Goal: Transaction & Acquisition: Purchase product/service

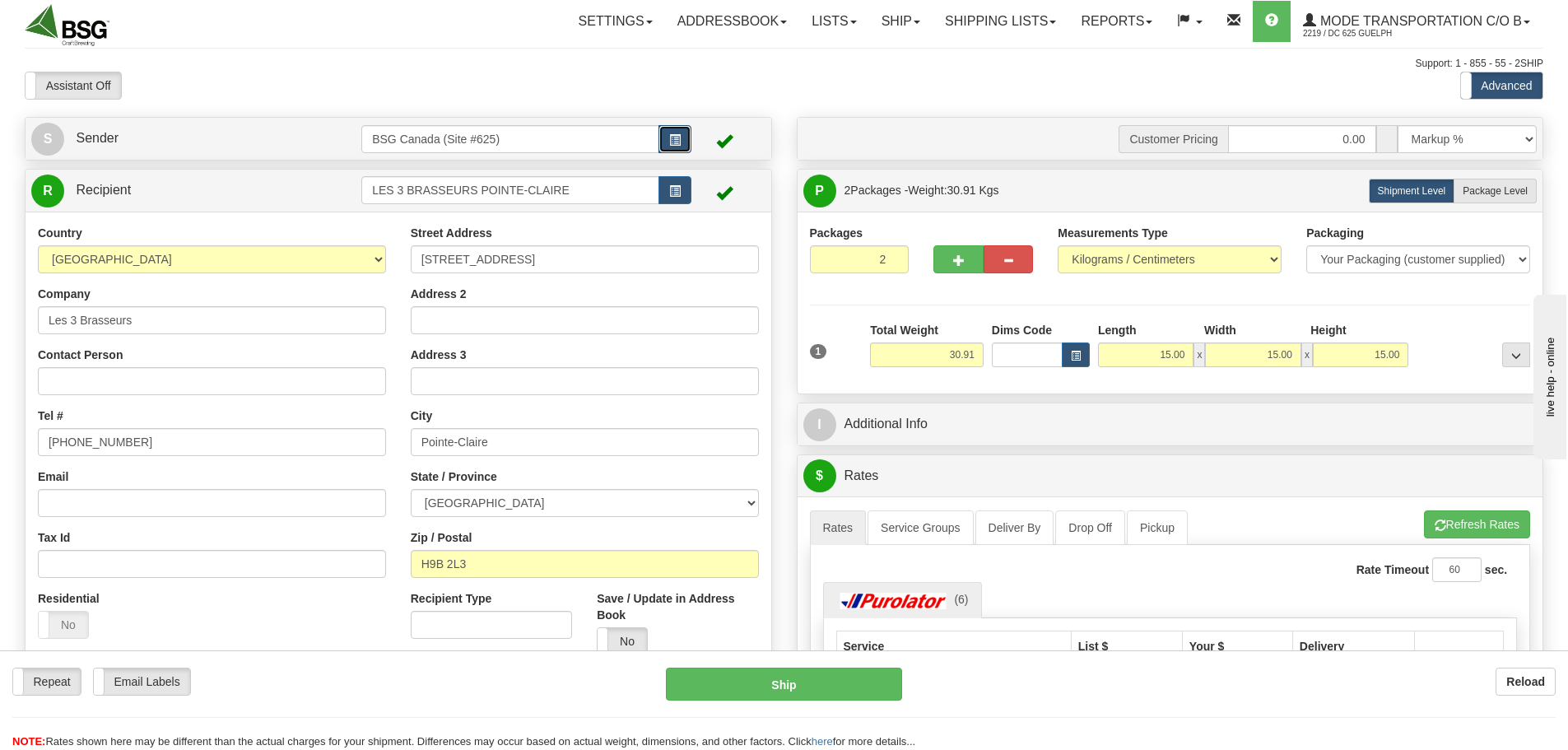
click at [679, 135] on span "button" at bounding box center [676, 140] width 12 height 11
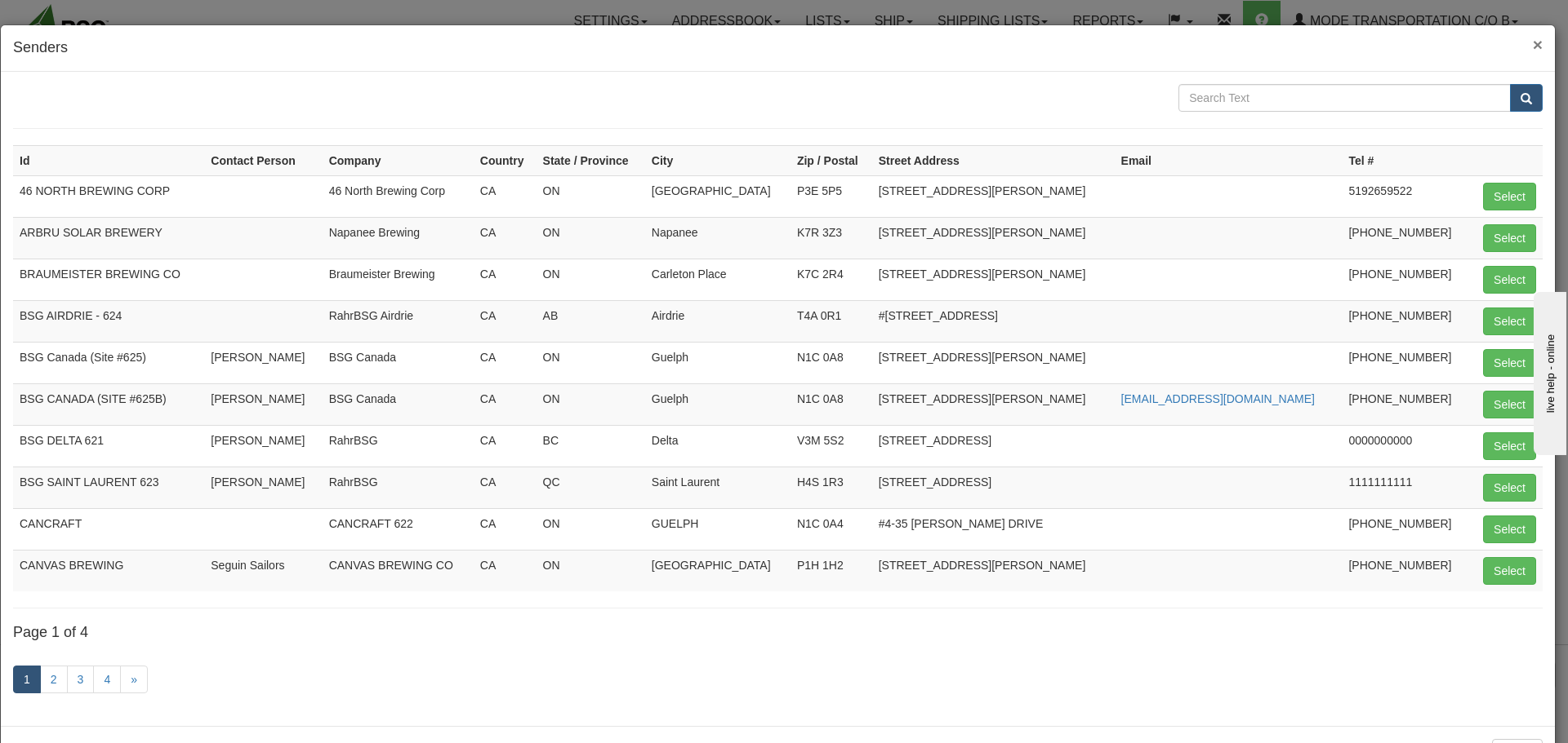
click at [1532, 47] on span "×" at bounding box center [1537, 44] width 10 height 19
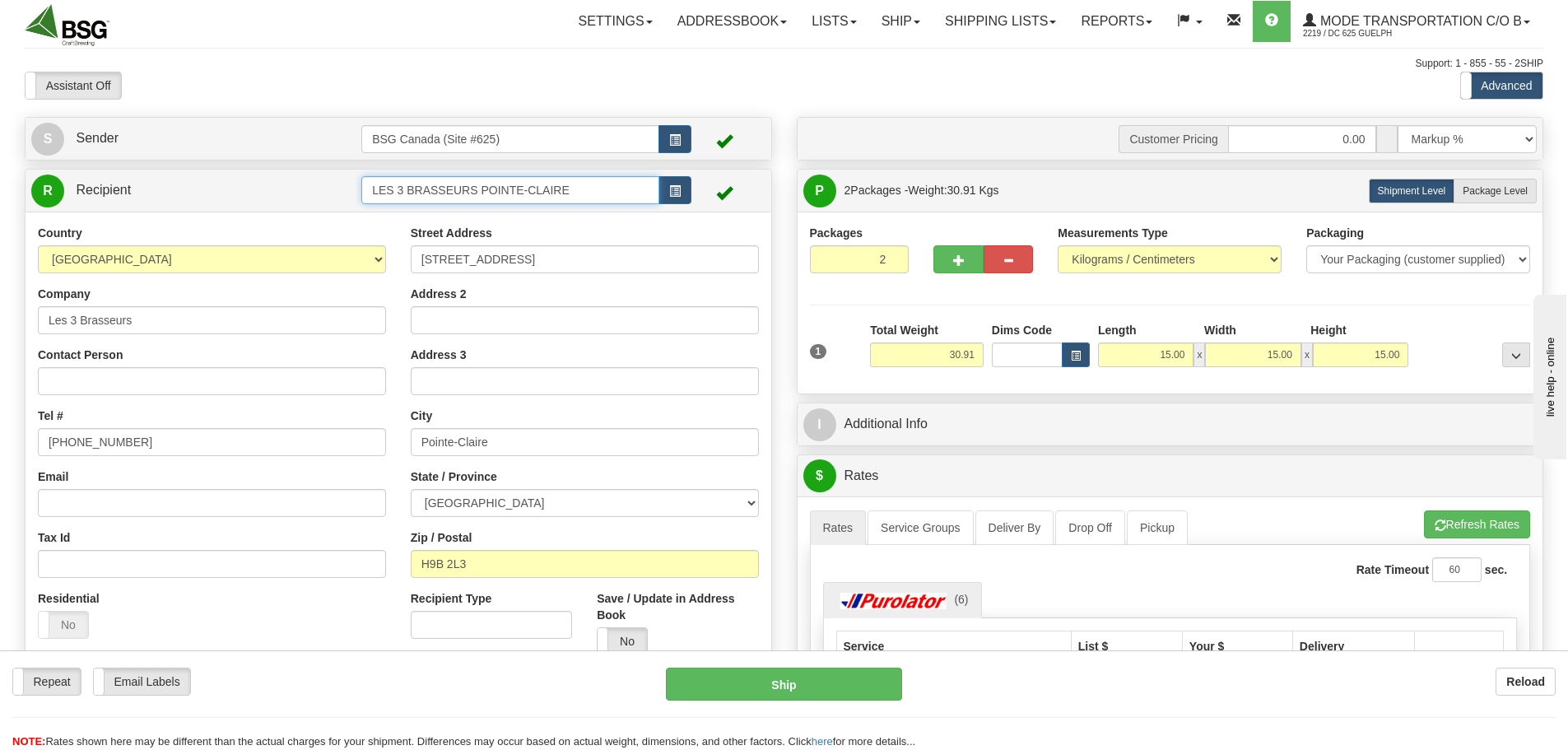
click at [554, 197] on input "LES 3 BRASSEURS POINTE-CLAIRE" at bounding box center [511, 190] width 298 height 28
drag, startPoint x: 575, startPoint y: 186, endPoint x: 218, endPoint y: 196, distance: 357.1
click at [218, 196] on tr "R Recipient LES 3 BRASSEURS POINTE-CLAIRE" at bounding box center [398, 191] width 735 height 34
type input "o"
type input "O"
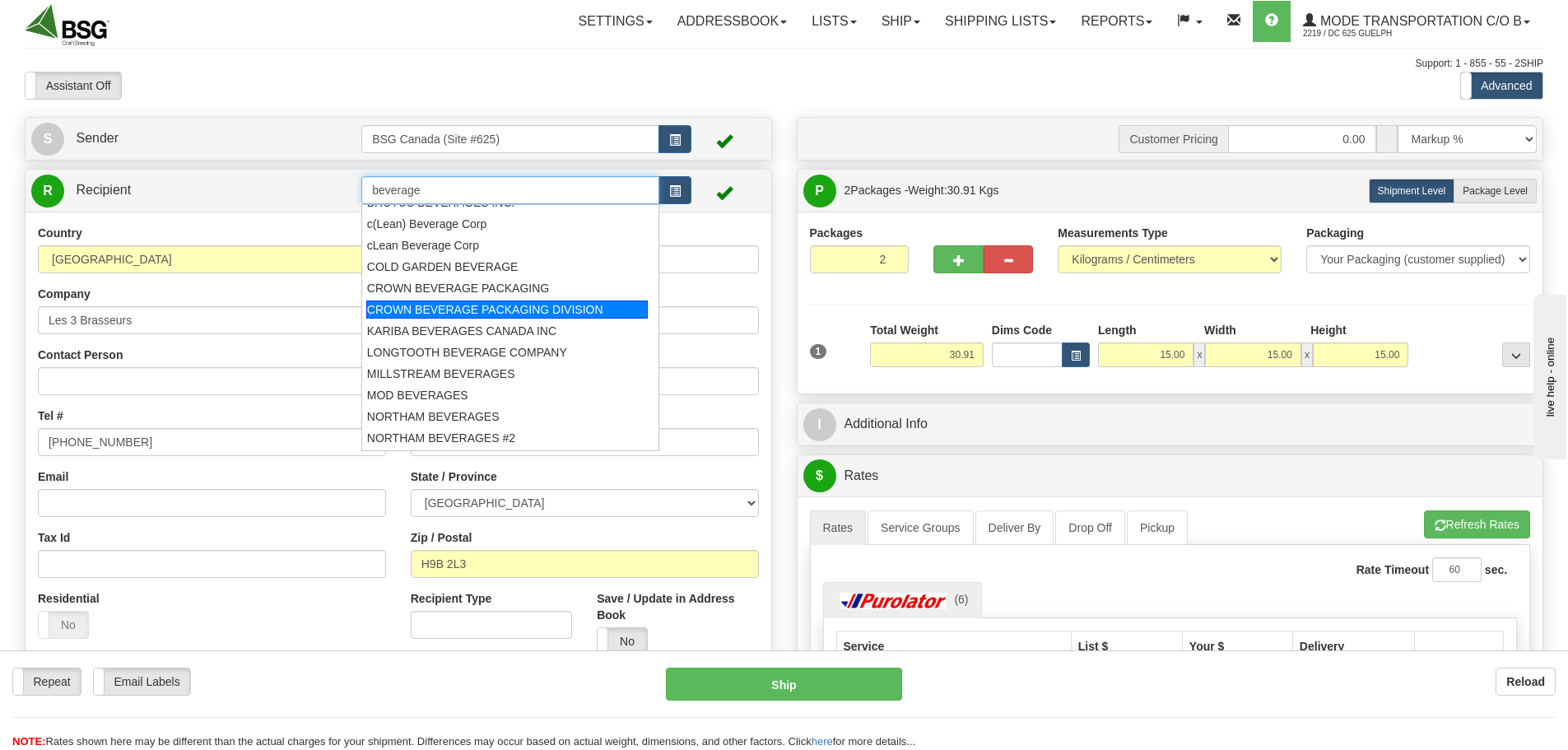
scroll to position [183, 0]
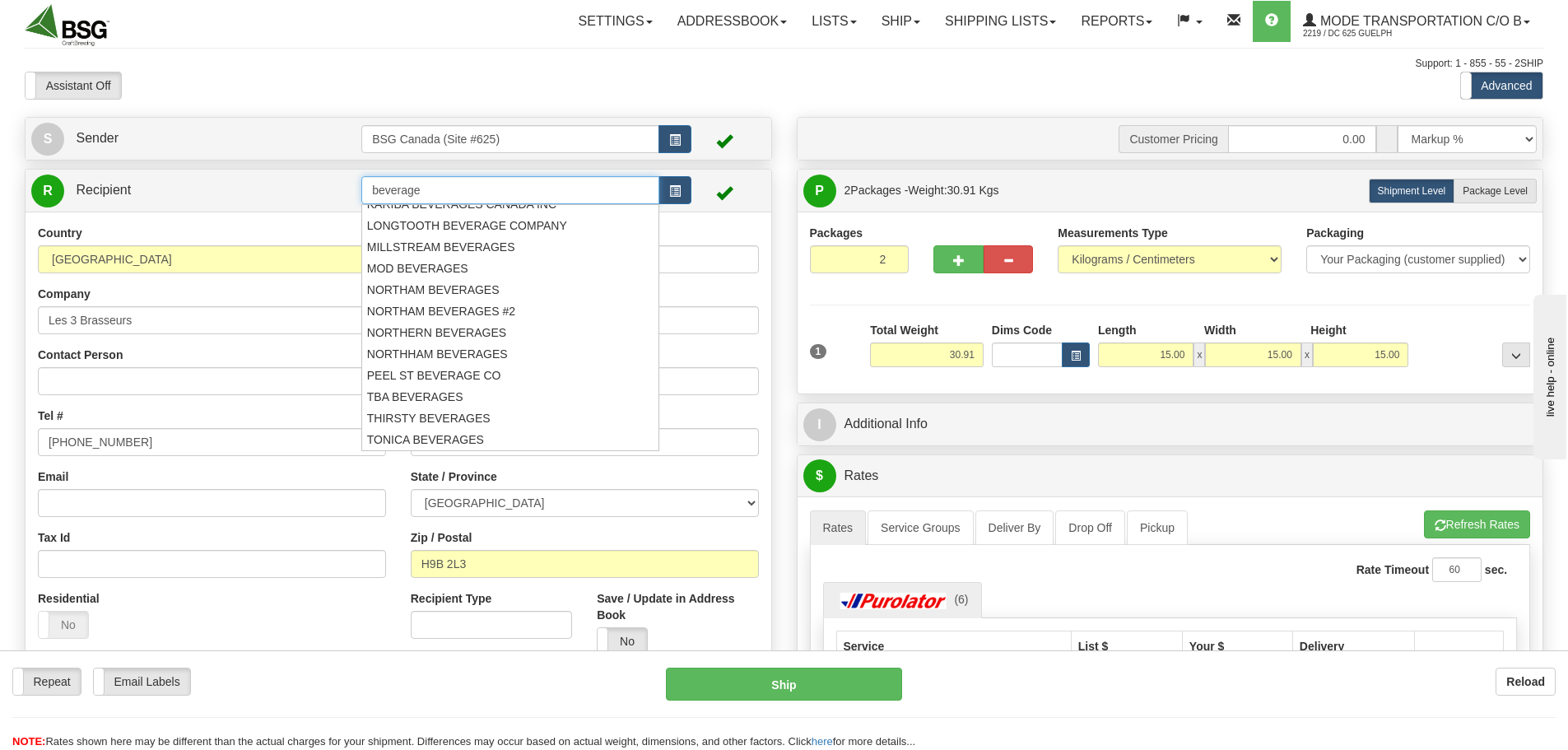
type input "beverage"
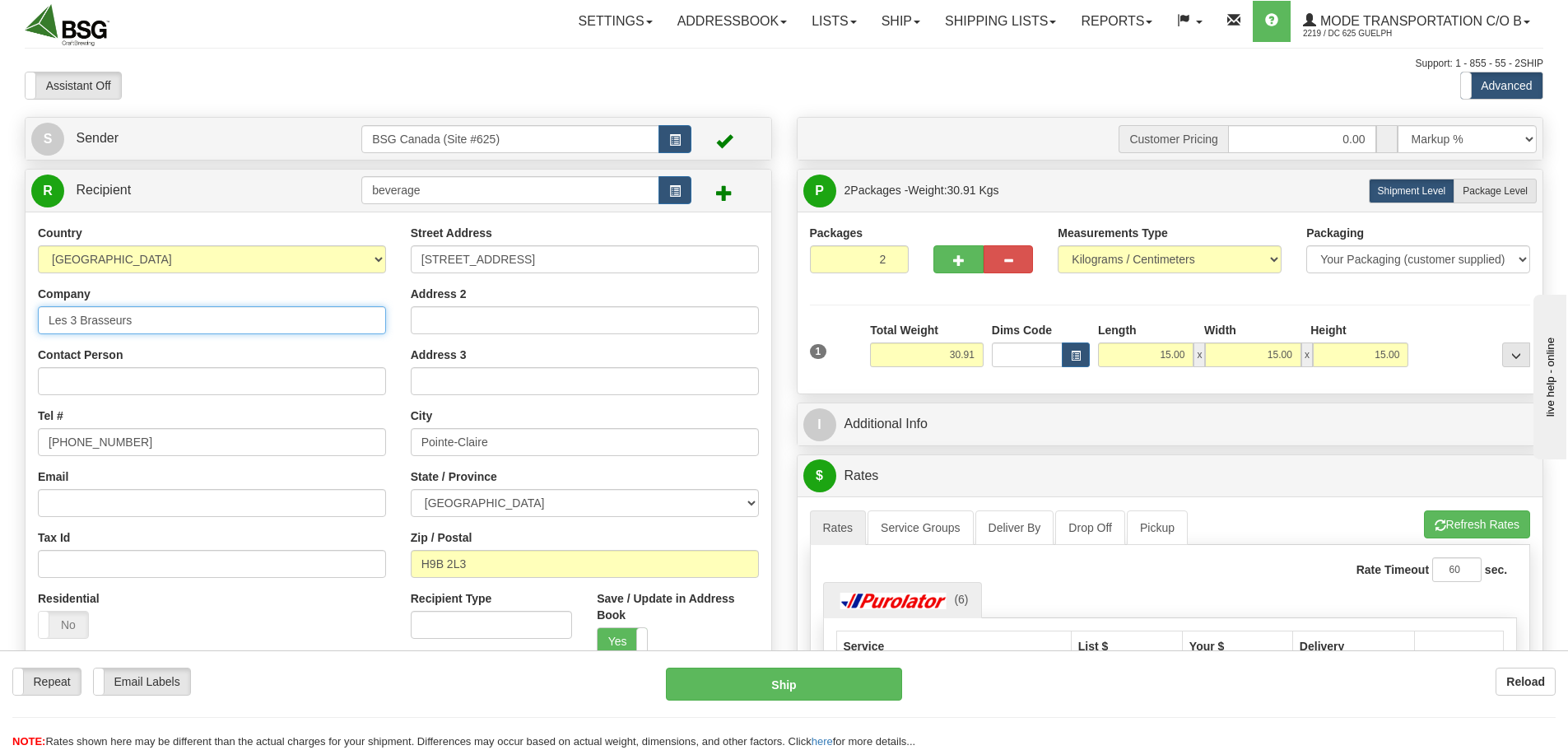
drag, startPoint x: 265, startPoint y: 333, endPoint x: -24, endPoint y: 315, distance: 289.6
click at [0, 315] on html "Training Course Close Toggle navigation Settings Shipping Preferences New Sende…" at bounding box center [784, 375] width 1568 height 750
paste input "[STREET_ADDRESS][PERSON_NAME]"
drag, startPoint x: 286, startPoint y: 320, endPoint x: 384, endPoint y: 327, distance: 98.2
click at [384, 327] on input "[STREET_ADDRESS][PERSON_NAME]" at bounding box center [212, 320] width 348 height 28
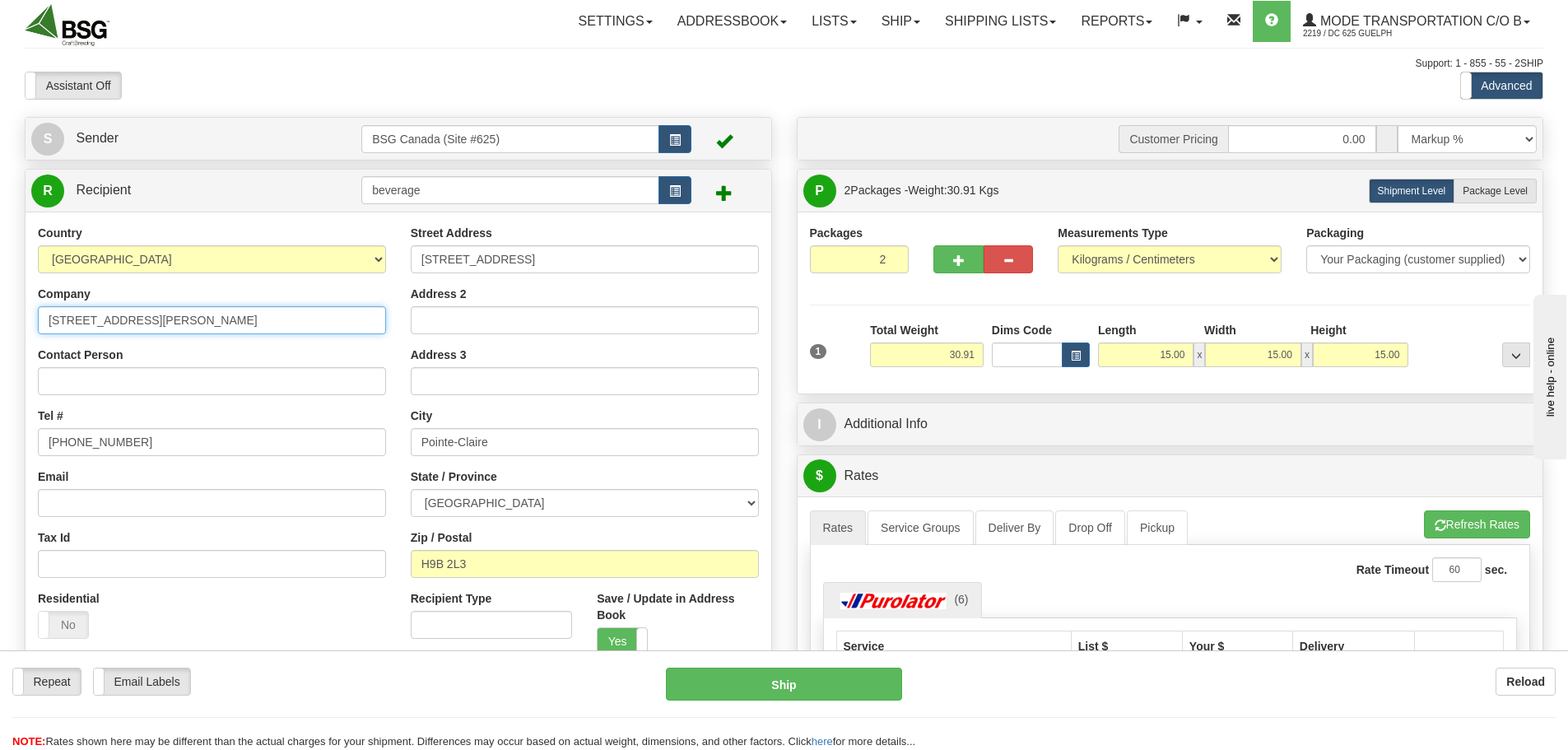
type input "[STREET_ADDRESS][PERSON_NAME]"
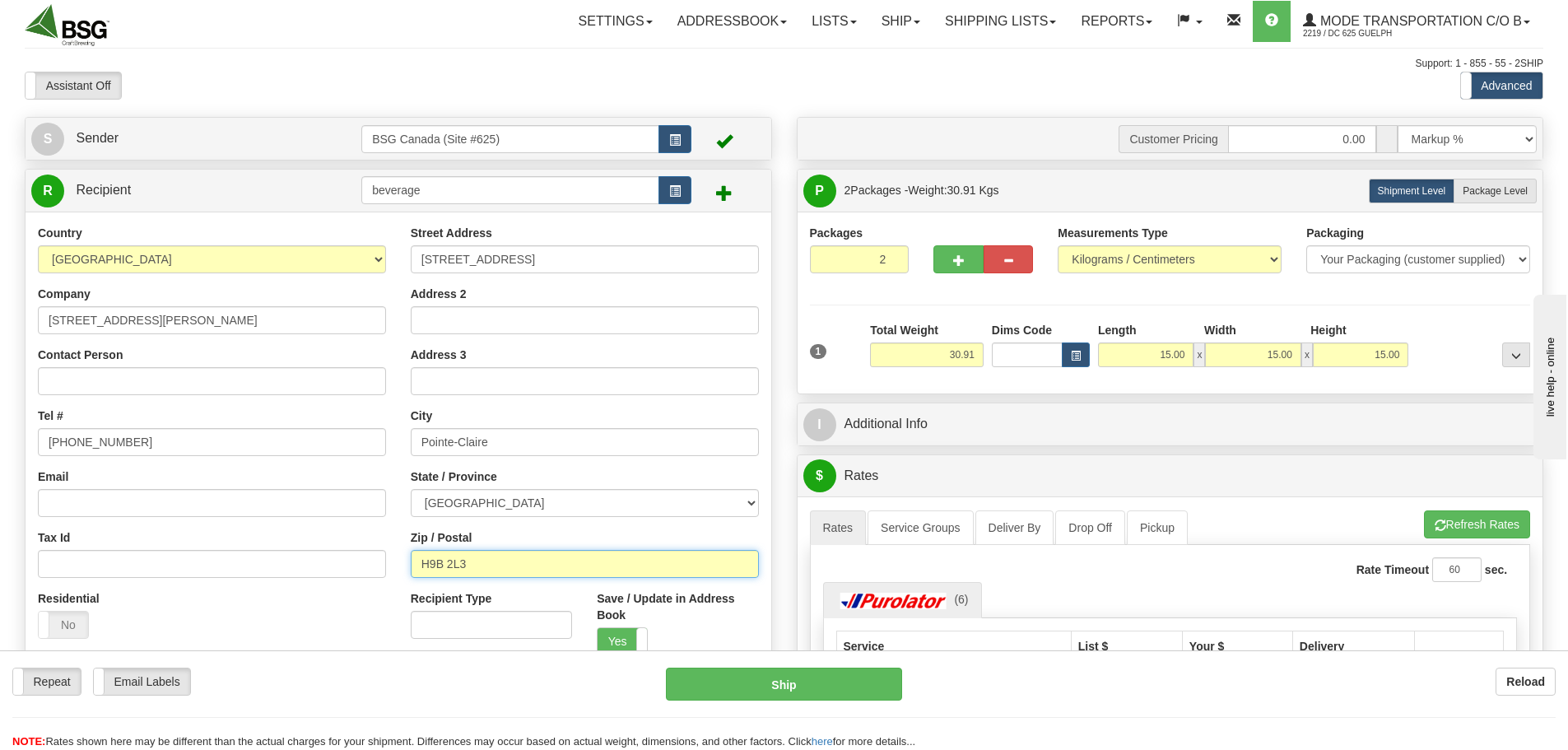
drag, startPoint x: 488, startPoint y: 565, endPoint x: 359, endPoint y: 564, distance: 129.0
click at [359, 564] on div "Country [GEOGRAPHIC_DATA] [GEOGRAPHIC_DATA] [GEOGRAPHIC_DATA] [GEOGRAPHIC_DATA]…" at bounding box center [399, 446] width 746 height 443
paste input "L2V 5G7"
type input "L2V 5G7"
click at [555, 524] on div "Street Address [STREET_ADDRESS] Address 2 Address 3 City [GEOGRAPHIC_DATA] Stat…" at bounding box center [585, 446] width 373 height 443
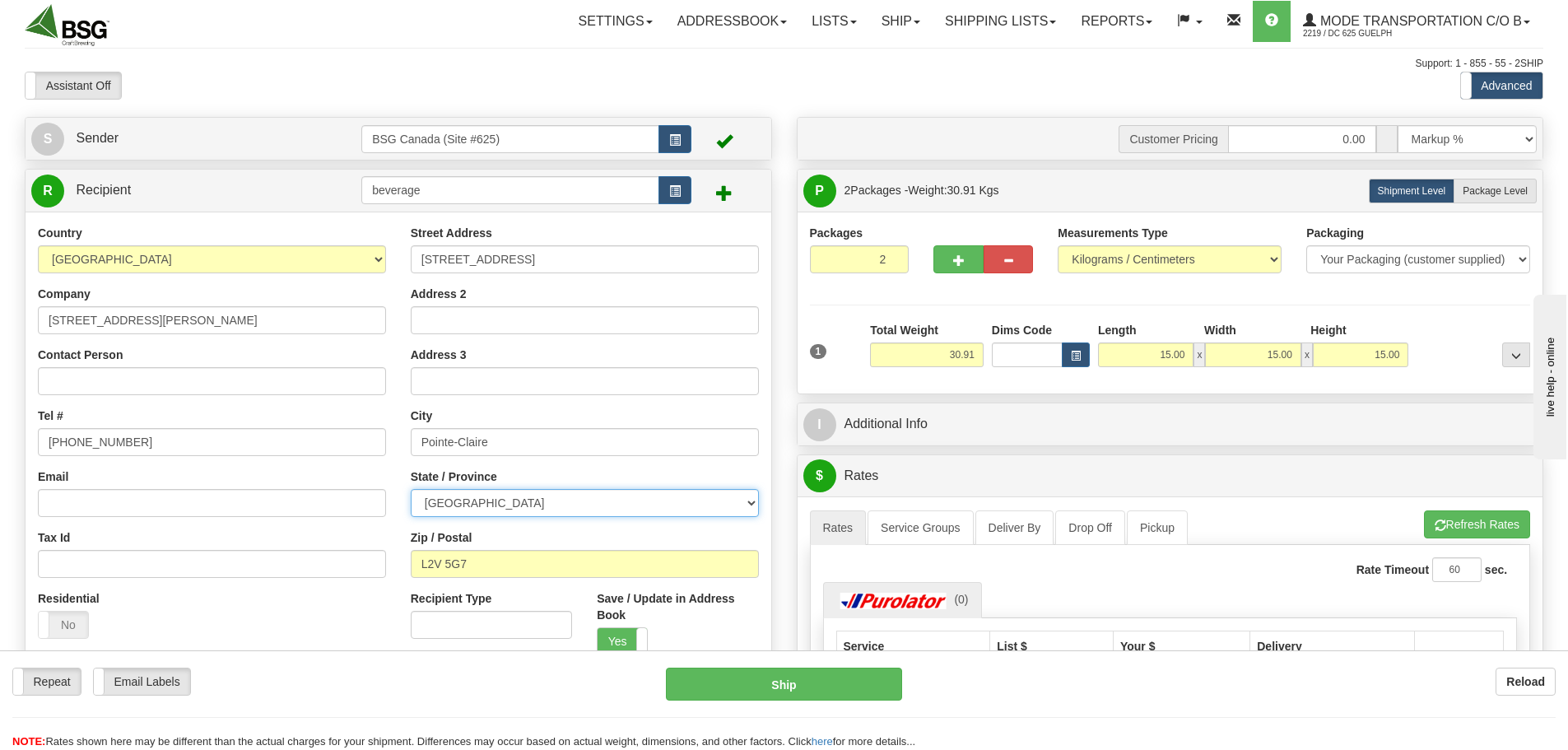
click at [550, 502] on select "[GEOGRAPHIC_DATA] [GEOGRAPHIC_DATA] [GEOGRAPHIC_DATA] [GEOGRAPHIC_DATA] [GEOGRA…" at bounding box center [585, 503] width 348 height 28
select select "ON"
click at [411, 489] on select "[GEOGRAPHIC_DATA] [GEOGRAPHIC_DATA] [GEOGRAPHIC_DATA] [GEOGRAPHIC_DATA] [GEOGRA…" at bounding box center [585, 503] width 348 height 28
click at [313, 355] on div "Contact Person" at bounding box center [212, 371] width 348 height 49
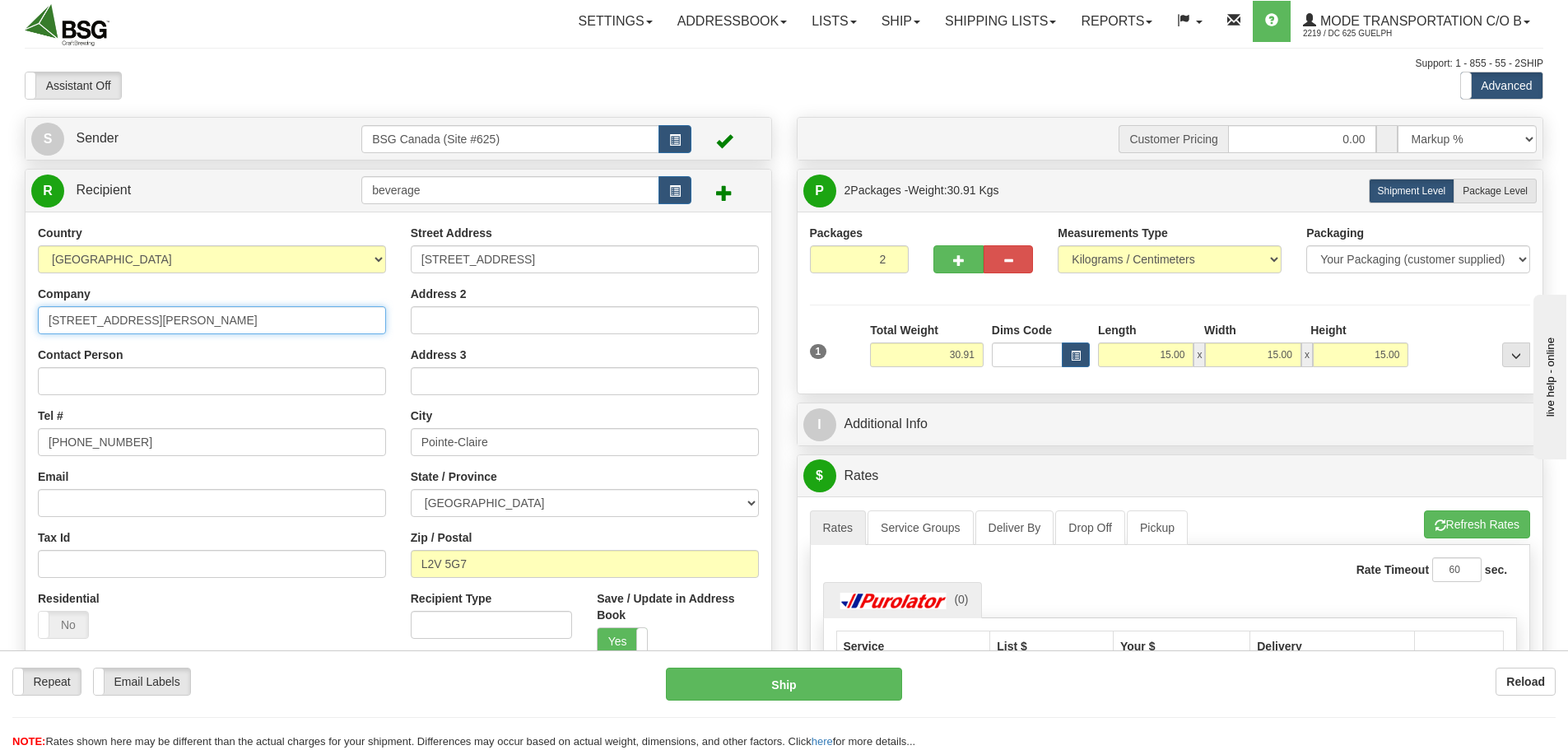
drag, startPoint x: 227, startPoint y: 315, endPoint x: 190, endPoint y: 321, distance: 37.5
click at [190, 321] on input "[STREET_ADDRESS][PERSON_NAME]" at bounding box center [212, 320] width 348 height 28
drag, startPoint x: 503, startPoint y: 449, endPoint x: 348, endPoint y: 446, distance: 155.0
click at [348, 446] on div "Country [GEOGRAPHIC_DATA] [GEOGRAPHIC_DATA] [GEOGRAPHIC_DATA] [GEOGRAPHIC_DATA]…" at bounding box center [399, 446] width 746 height 443
paste input "Thorold"
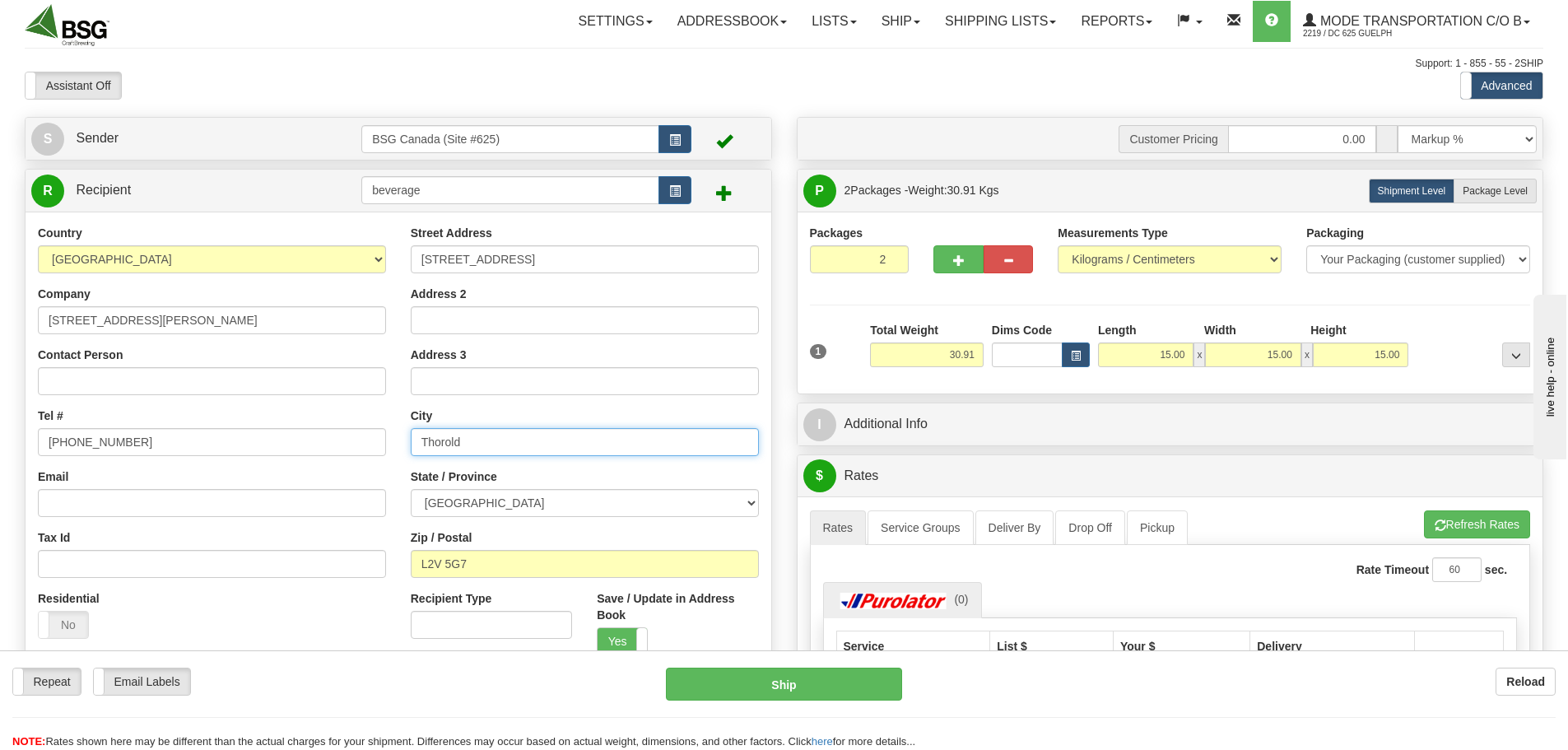
type input "Thorold"
click at [374, 422] on div "Tel # [PHONE_NUMBER]" at bounding box center [212, 432] width 348 height 49
drag, startPoint x: 131, startPoint y: 316, endPoint x: 24, endPoint y: 312, distance: 107.1
click at [24, 312] on div "S Sender BSG Canada (Site #625)" at bounding box center [398, 454] width 773 height 675
drag, startPoint x: 579, startPoint y: 260, endPoint x: 377, endPoint y: 268, distance: 202.2
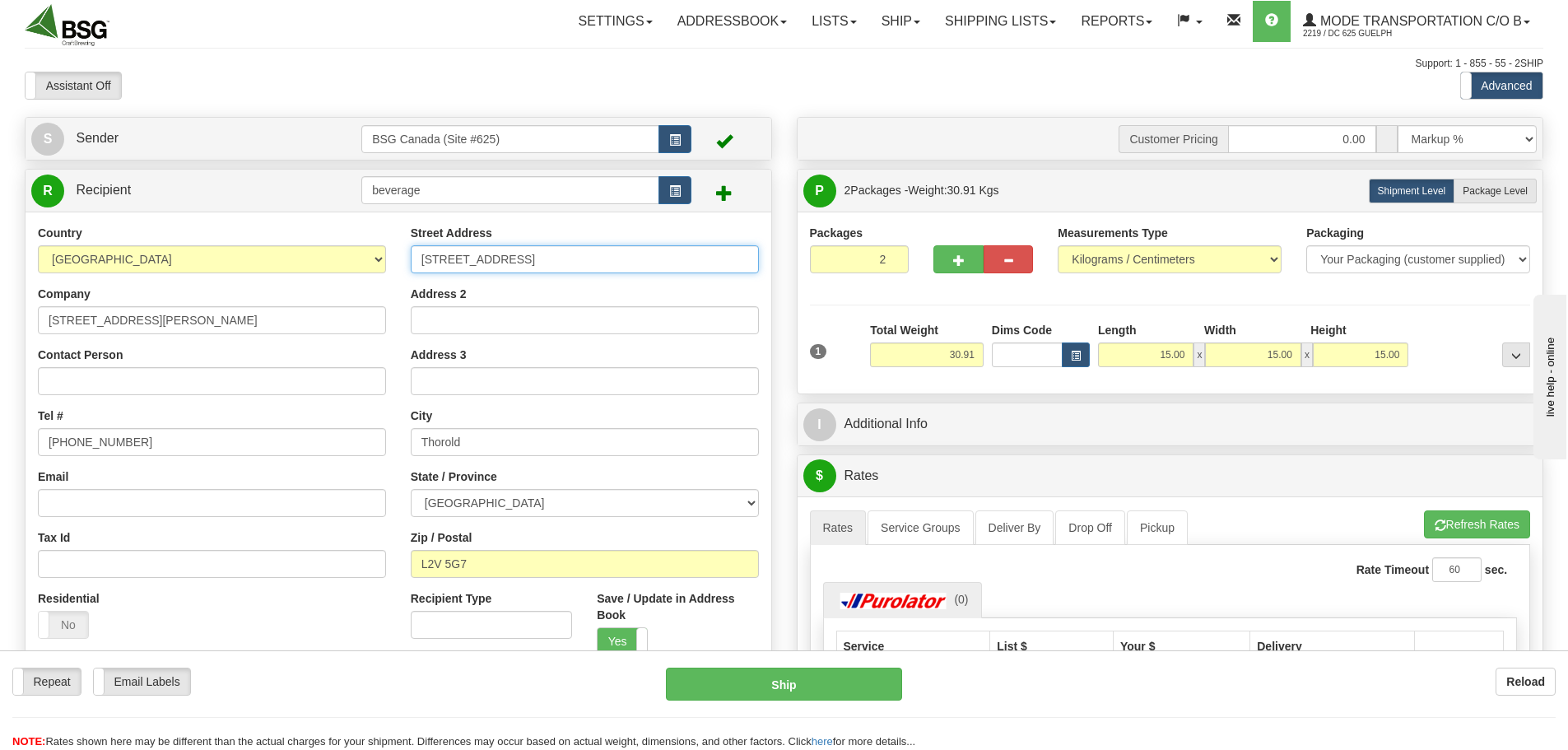
click at [377, 268] on div "Country [GEOGRAPHIC_DATA] [GEOGRAPHIC_DATA] [GEOGRAPHIC_DATA] [GEOGRAPHIC_DATA]…" at bounding box center [399, 446] width 746 height 443
paste input "[STREET_ADDRESS][PERSON_NAME]"
type input "[STREET_ADDRESS][PERSON_NAME]"
click at [485, 296] on div "Address 2" at bounding box center [585, 310] width 348 height 49
drag, startPoint x: 927, startPoint y: 350, endPoint x: 1036, endPoint y: 367, distance: 110.3
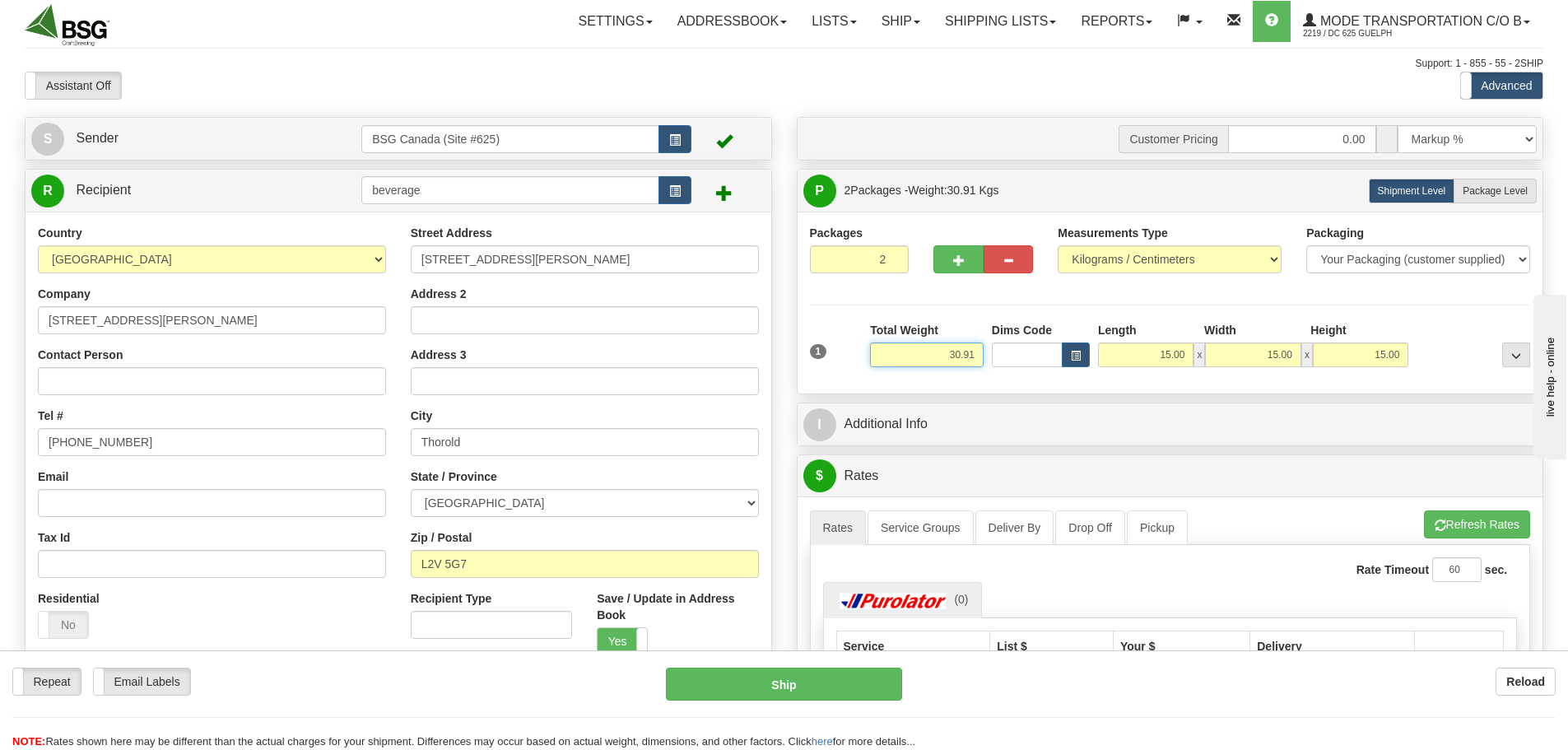
click at [1036, 367] on div "1 Total Weight 30.91 Dims Code x" at bounding box center [1170, 351] width 730 height 58
paste input "58.4518"
type input "58.45"
click at [1455, 372] on div "1 Total Weight 58.45 Dims Code x" at bounding box center [1170, 351] width 730 height 58
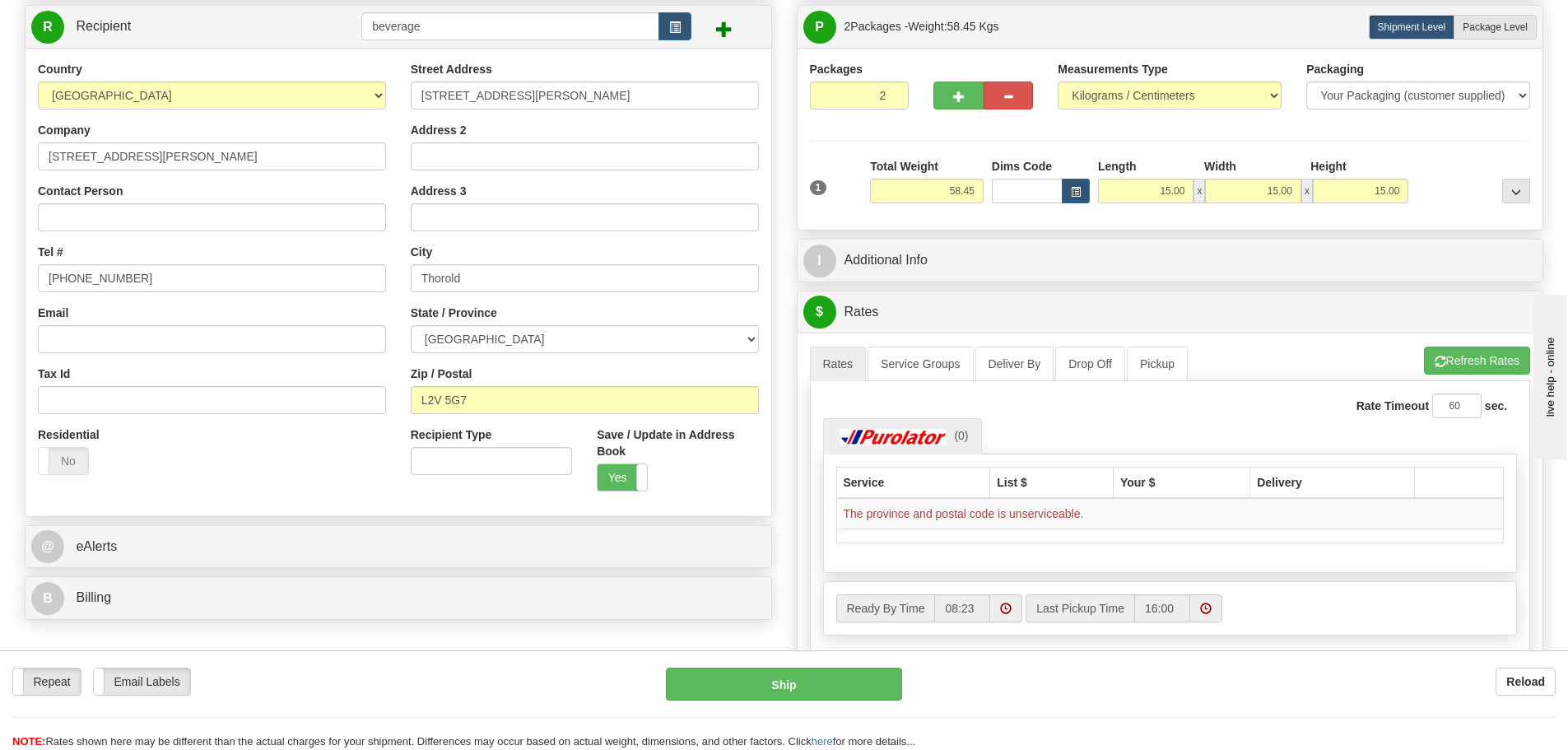
scroll to position [165, 0]
click at [507, 398] on input "L2V 5G7" at bounding box center [585, 399] width 348 height 28
click at [677, 451] on label "Save / Update in Address Book" at bounding box center [677, 442] width 161 height 33
click at [0, 0] on input "Save / Update in Address Book" at bounding box center [0, 0] width 0 height 0
click at [1452, 367] on button "Refresh Rates" at bounding box center [1477, 360] width 106 height 28
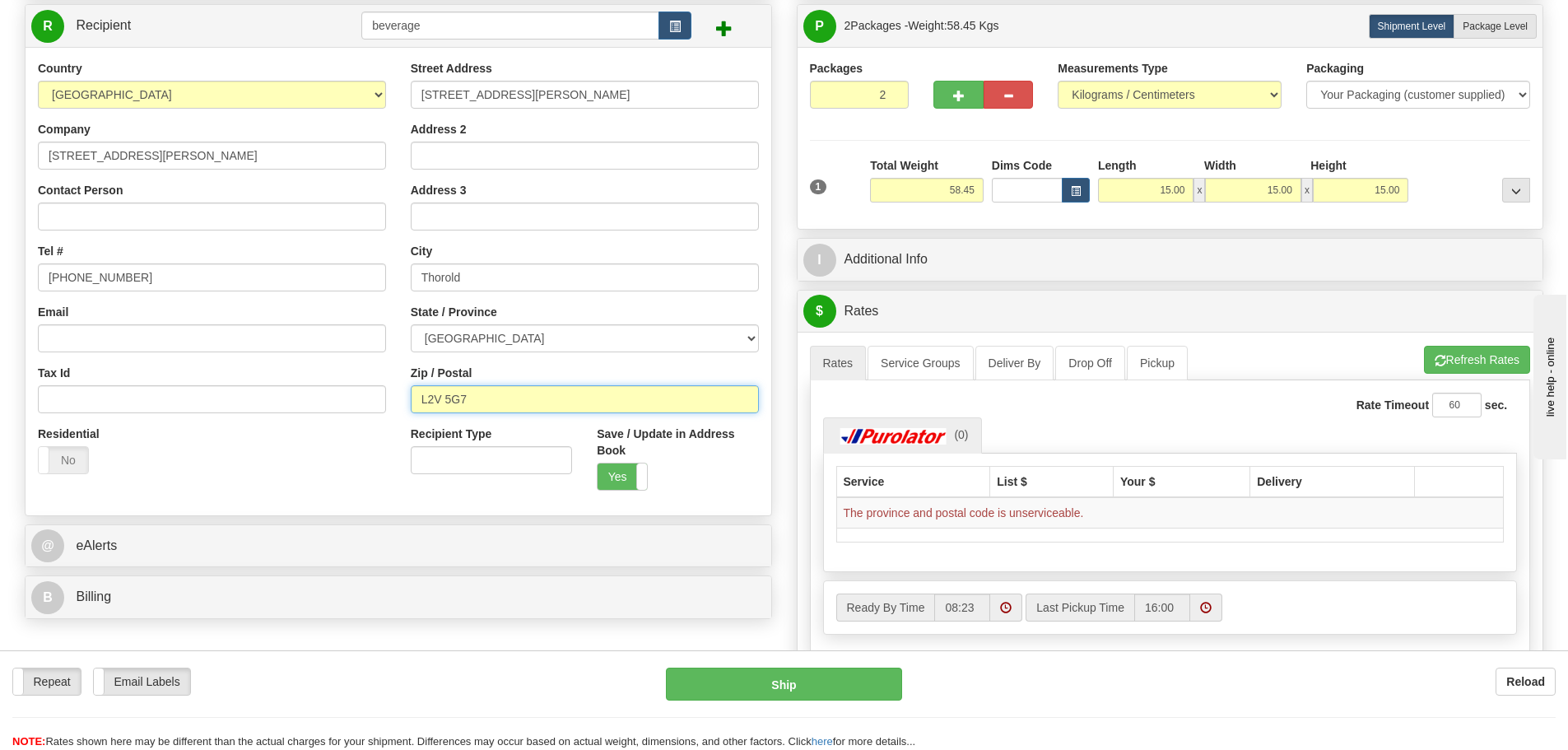
click at [443, 400] on input "L2V 5G7" at bounding box center [585, 399] width 348 height 28
type input "L2V5G7"
click at [704, 461] on div "Save / Update in Address Book Yes No" at bounding box center [677, 458] width 161 height 65
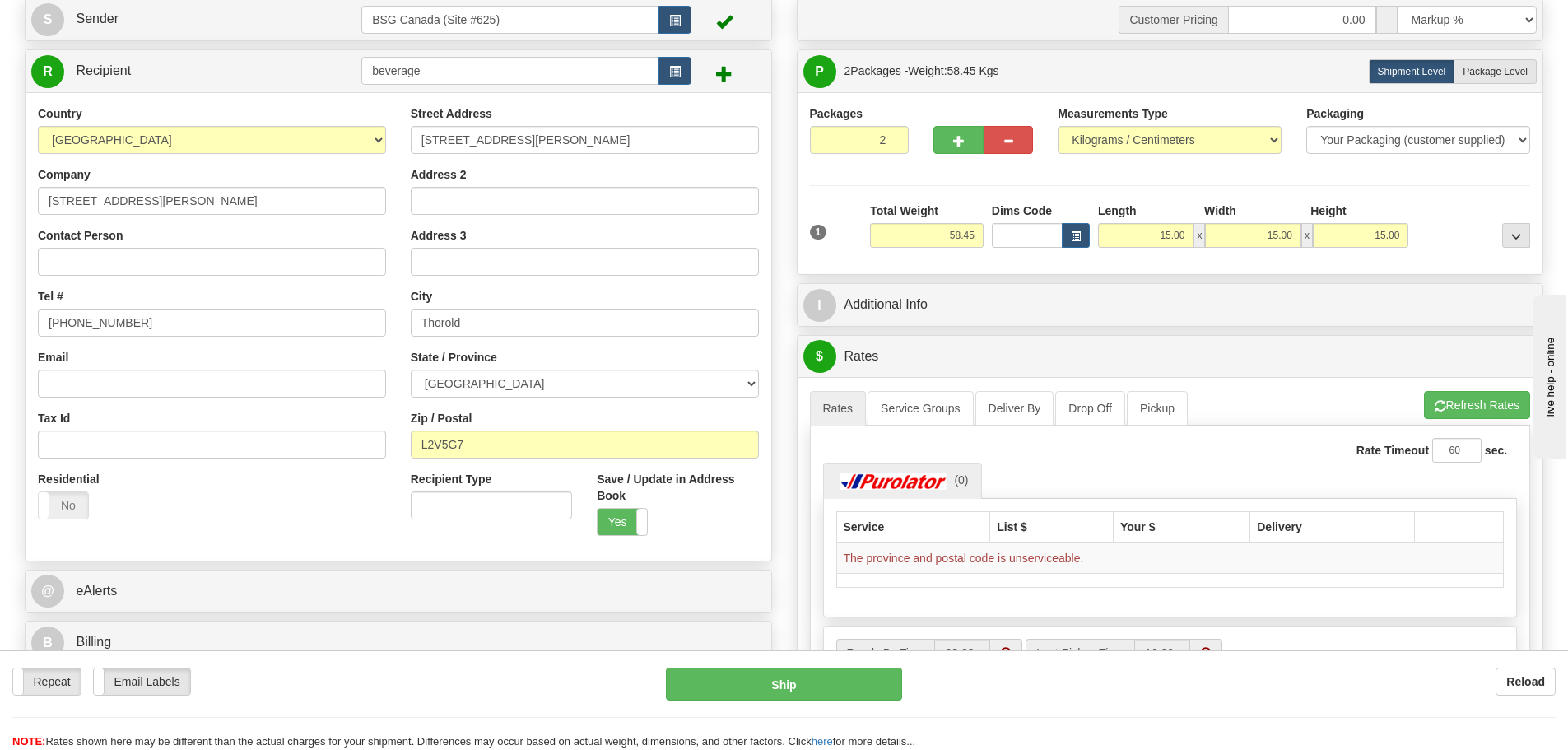
scroll to position [82, 0]
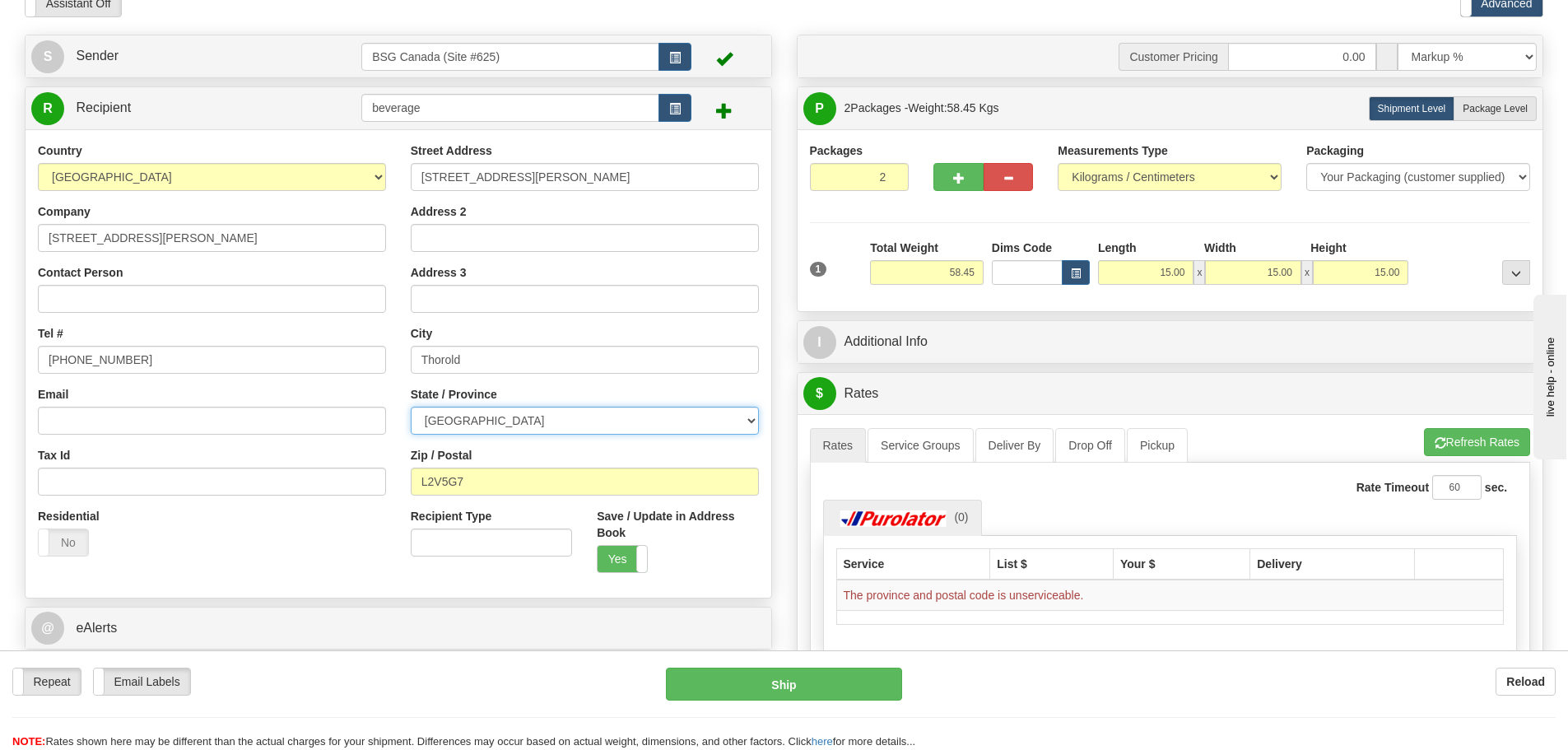
click at [517, 418] on select "[GEOGRAPHIC_DATA] [GEOGRAPHIC_DATA] [GEOGRAPHIC_DATA] [GEOGRAPHIC_DATA] [GEOGRA…" at bounding box center [585, 421] width 348 height 28
click at [411, 407] on select "[GEOGRAPHIC_DATA] [GEOGRAPHIC_DATA] [GEOGRAPHIC_DATA] [GEOGRAPHIC_DATA] [GEOGRA…" at bounding box center [585, 421] width 348 height 28
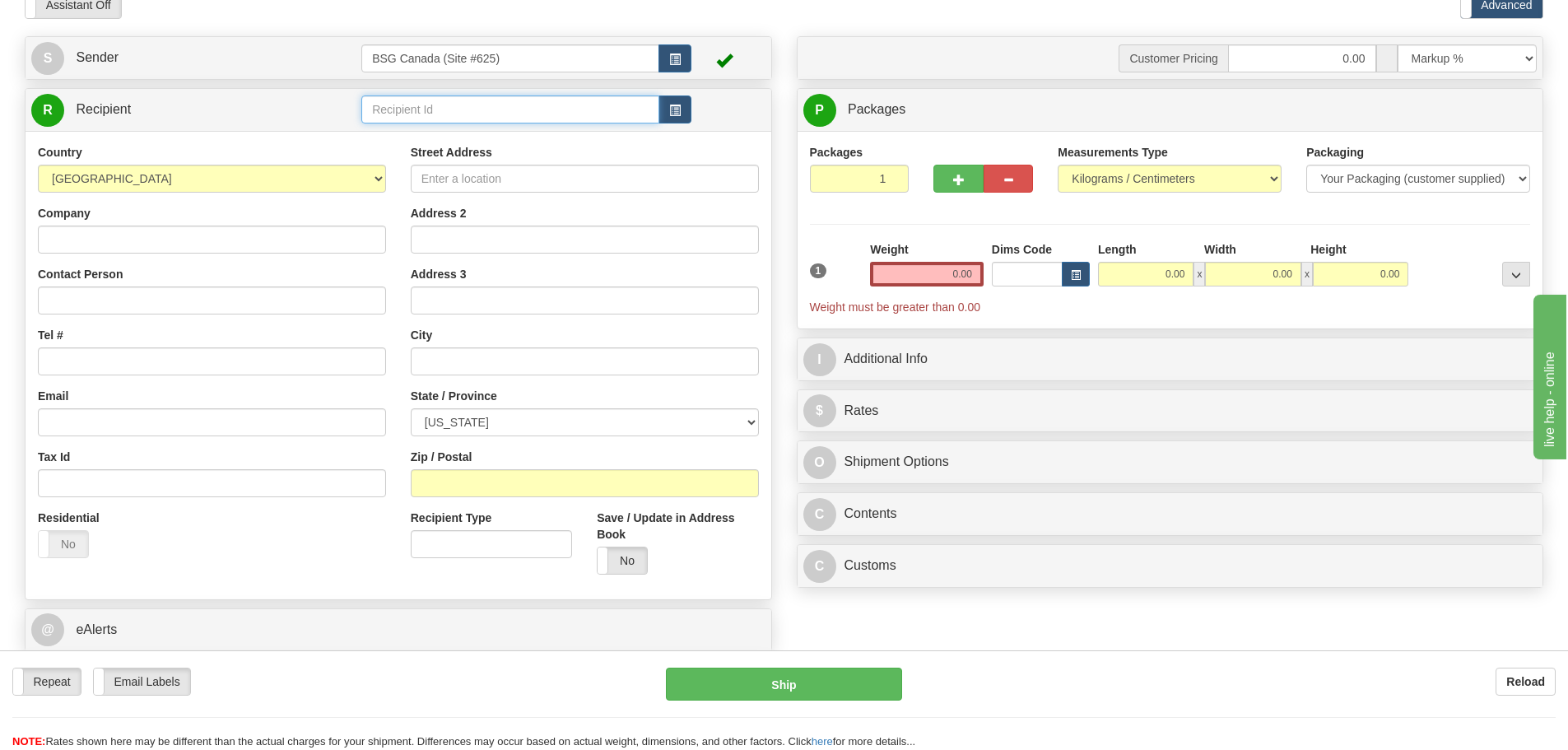
click at [432, 108] on input "text" at bounding box center [511, 110] width 298 height 28
click at [209, 188] on select "AFGHANISTAN ALAND ISLANDS ALBANIA ALGERIA AMERICAN SAMOA ANDORRA ANGOLA ANGUILL…" at bounding box center [212, 179] width 348 height 28
select select "CA"
click at [38, 165] on select "AFGHANISTAN ALAND ISLANDS ALBANIA ALGERIA AMERICAN SAMOA ANDORRA ANGOLA ANGUILL…" at bounding box center [212, 179] width 348 height 28
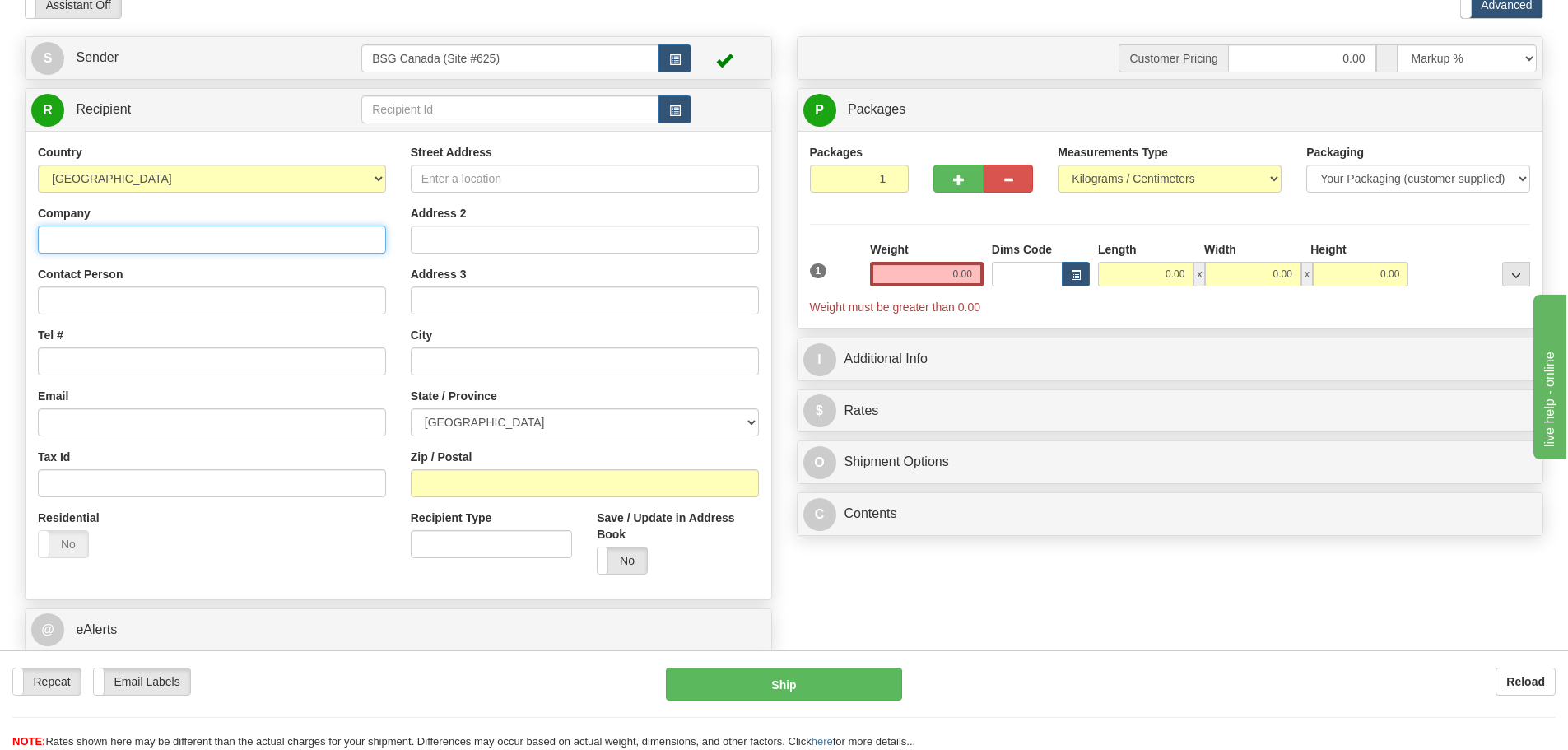
click at [173, 245] on input "Company" at bounding box center [212, 240] width 348 height 28
paste input "58.4518"
type input "58.4518"
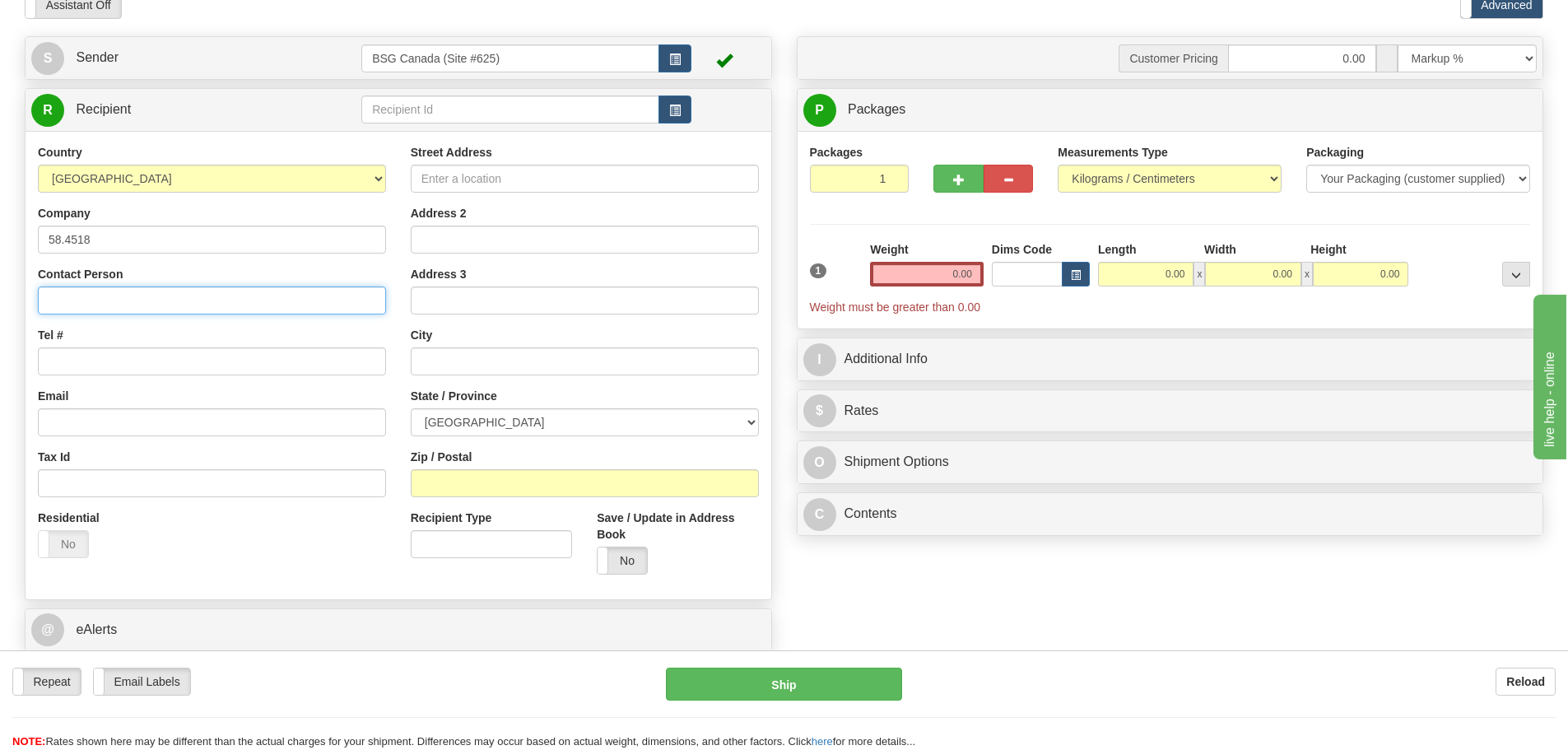
click at [110, 305] on input "Contact Person" at bounding box center [212, 301] width 348 height 28
paste input "[STREET_ADDRESS][PERSON_NAME]"
drag, startPoint x: 286, startPoint y: 301, endPoint x: 383, endPoint y: 305, distance: 97.1
click at [383, 305] on input "[STREET_ADDRESS][PERSON_NAME]" at bounding box center [212, 301] width 348 height 28
type input "[STREET_ADDRESS][PERSON_NAME]"
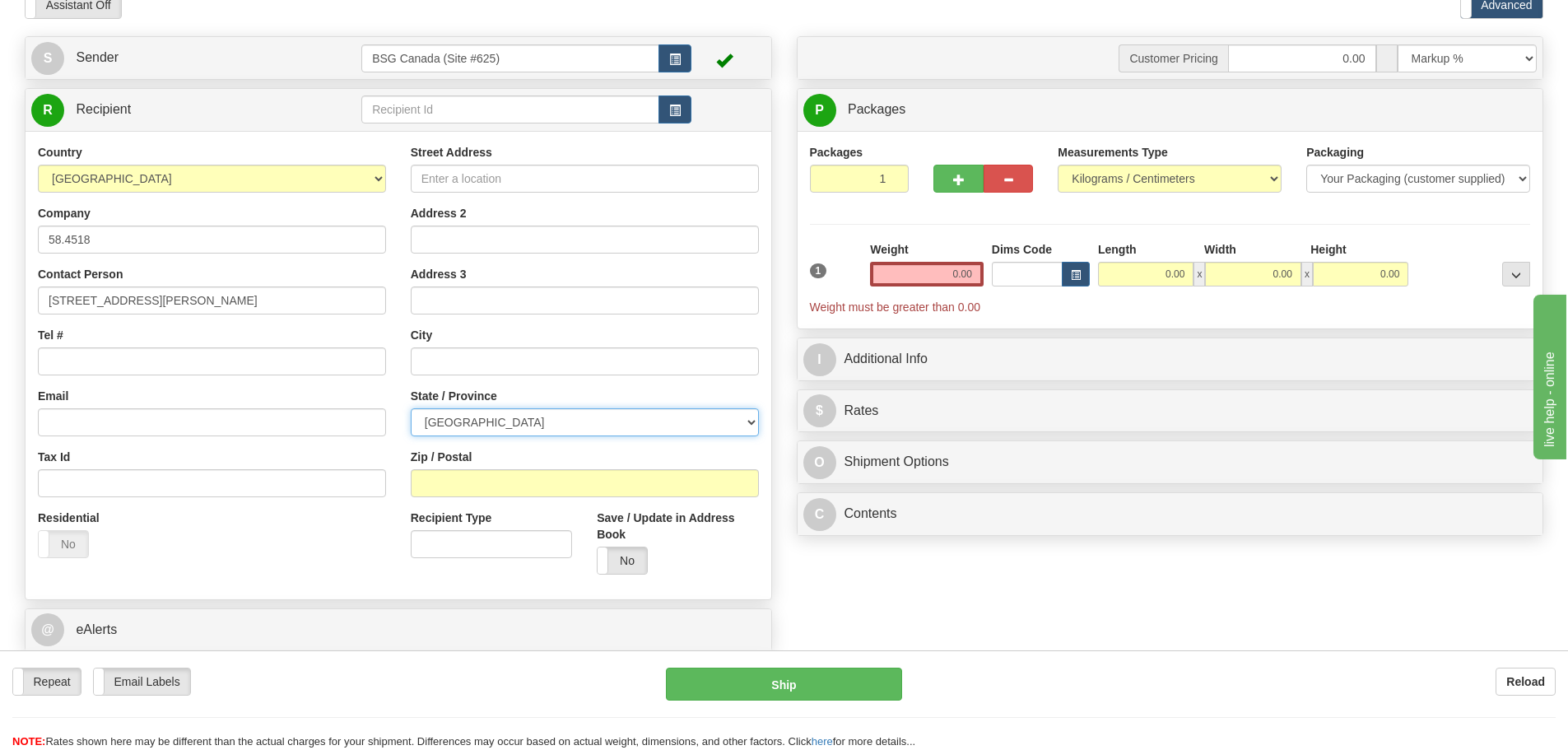
click at [498, 432] on select "[GEOGRAPHIC_DATA] [GEOGRAPHIC_DATA] [GEOGRAPHIC_DATA] [GEOGRAPHIC_DATA] [GEOGRA…" at bounding box center [585, 423] width 348 height 28
select select "ON"
click at [411, 409] on select "[GEOGRAPHIC_DATA] [GEOGRAPHIC_DATA] [GEOGRAPHIC_DATA] [GEOGRAPHIC_DATA] [GEOGRA…" at bounding box center [585, 423] width 348 height 28
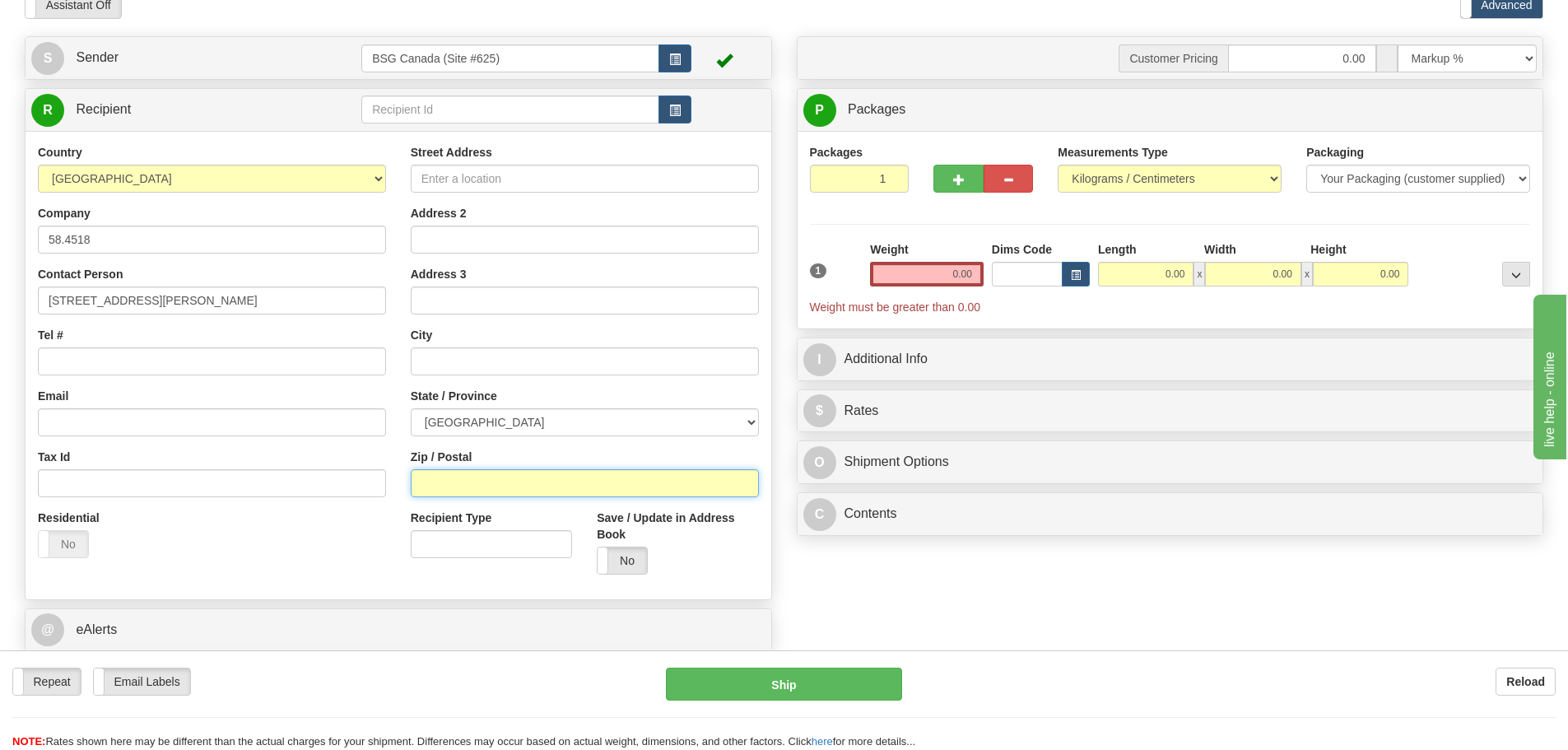
click at [481, 491] on input "Zip / Postal" at bounding box center [585, 484] width 348 height 28
paste input "L2V 5G7"
type input "L2V 5G7"
click at [392, 455] on div "Country AFGHANISTAN ALAND ISLANDS ALBANIA ALGERIA AMERICAN SAMOA ANDORRA ANGOLA…" at bounding box center [212, 357] width 373 height 427
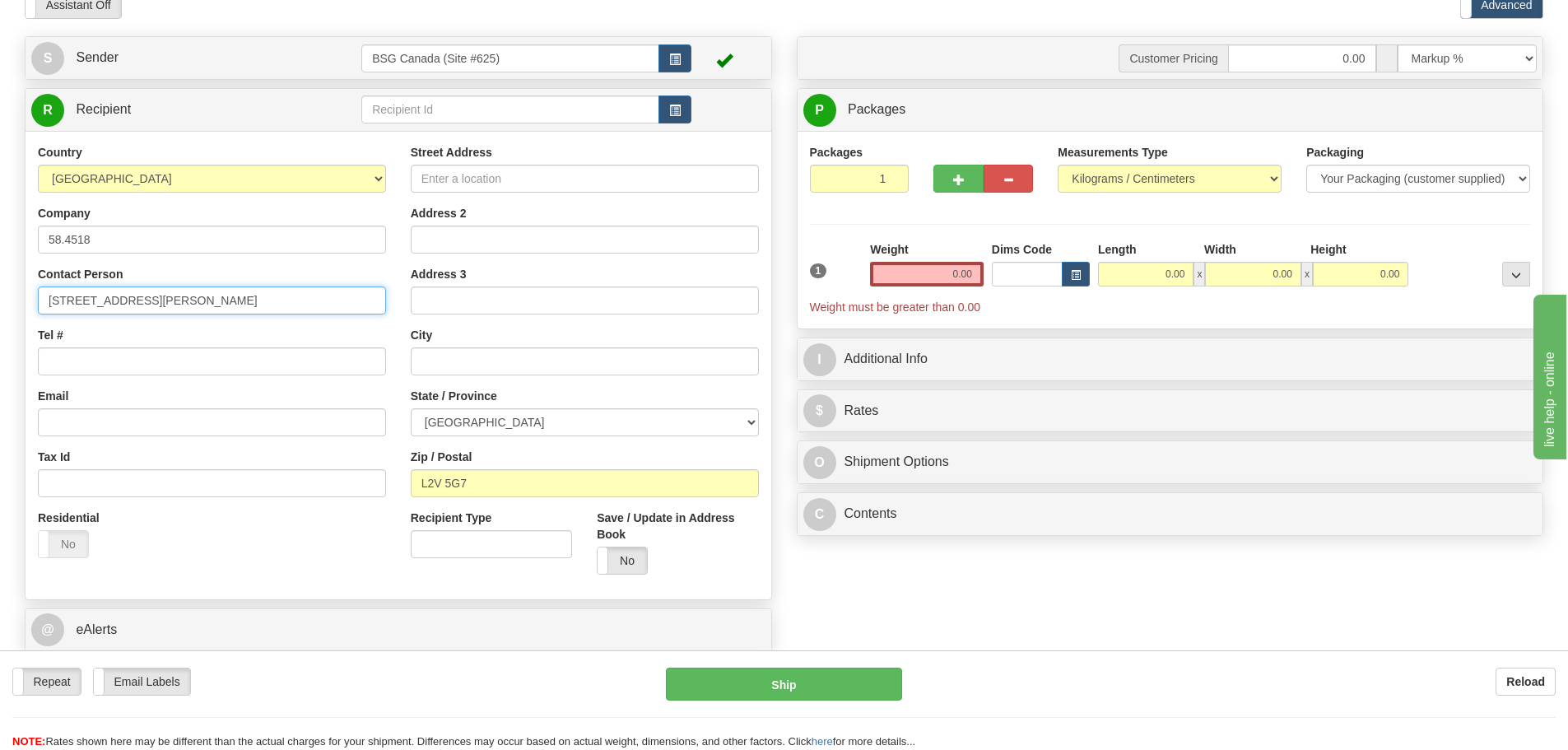
drag, startPoint x: 133, startPoint y: 300, endPoint x: 30, endPoint y: 306, distance: 103.2
click at [30, 306] on div "Country AFGHANISTAN ALAND ISLANDS ALBANIA ALGERIA AMERICAN SAMOA ANDORRA ANGOLA…" at bounding box center [212, 357] width 373 height 427
click at [543, 185] on input "Street Address" at bounding box center [585, 179] width 348 height 28
paste input "[STREET_ADDRESS][PERSON_NAME]"
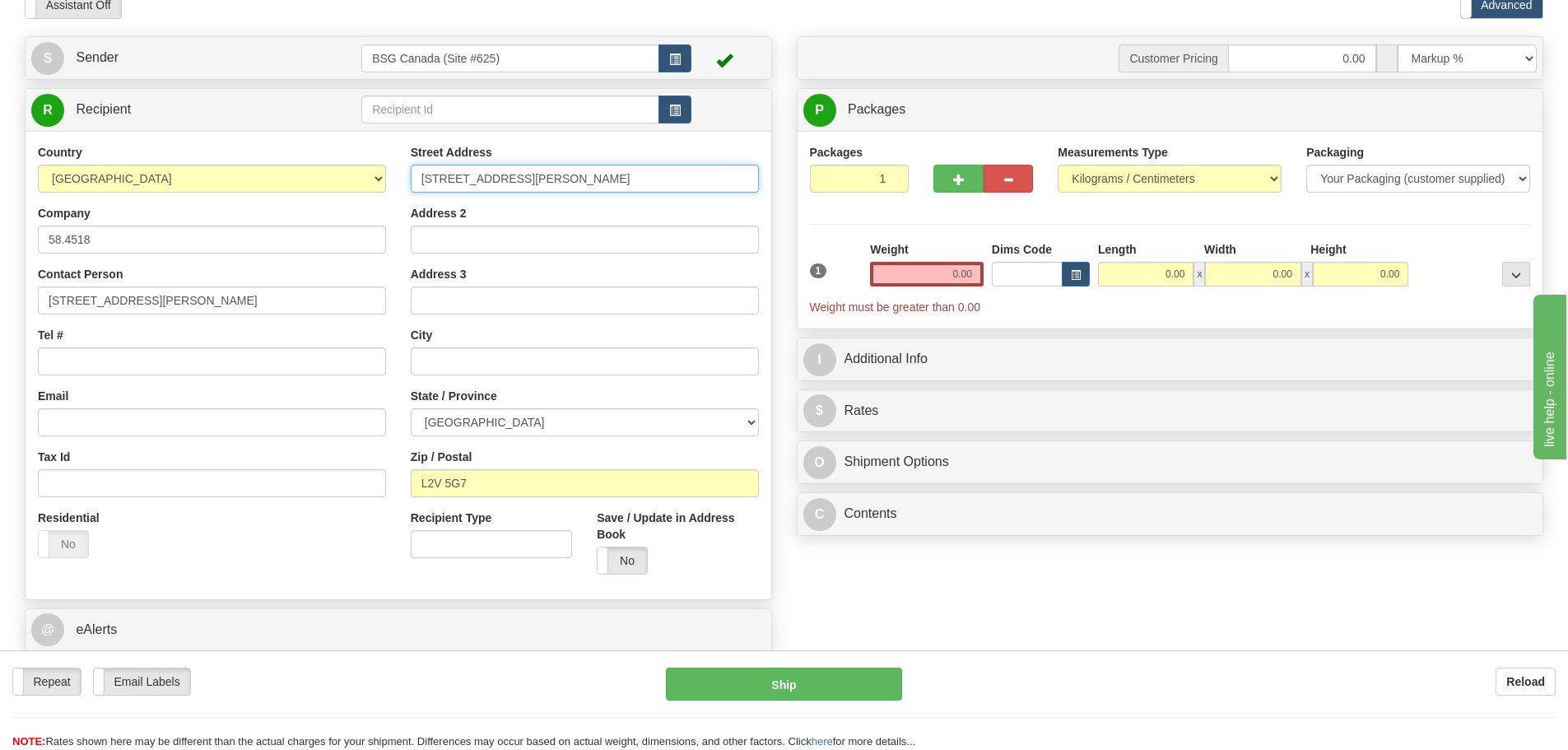
type input "[STREET_ADDRESS][PERSON_NAME]"
drag, startPoint x: 192, startPoint y: 301, endPoint x: 227, endPoint y: 301, distance: 35.0
click at [227, 301] on input "[STREET_ADDRESS][PERSON_NAME]" at bounding box center [212, 301] width 348 height 28
click at [490, 380] on div "Street Address 296 Collier Rd S Address 2 Address 3 City State / Province ALBER…" at bounding box center [585, 365] width 373 height 443
click at [478, 359] on input "text" at bounding box center [585, 362] width 348 height 28
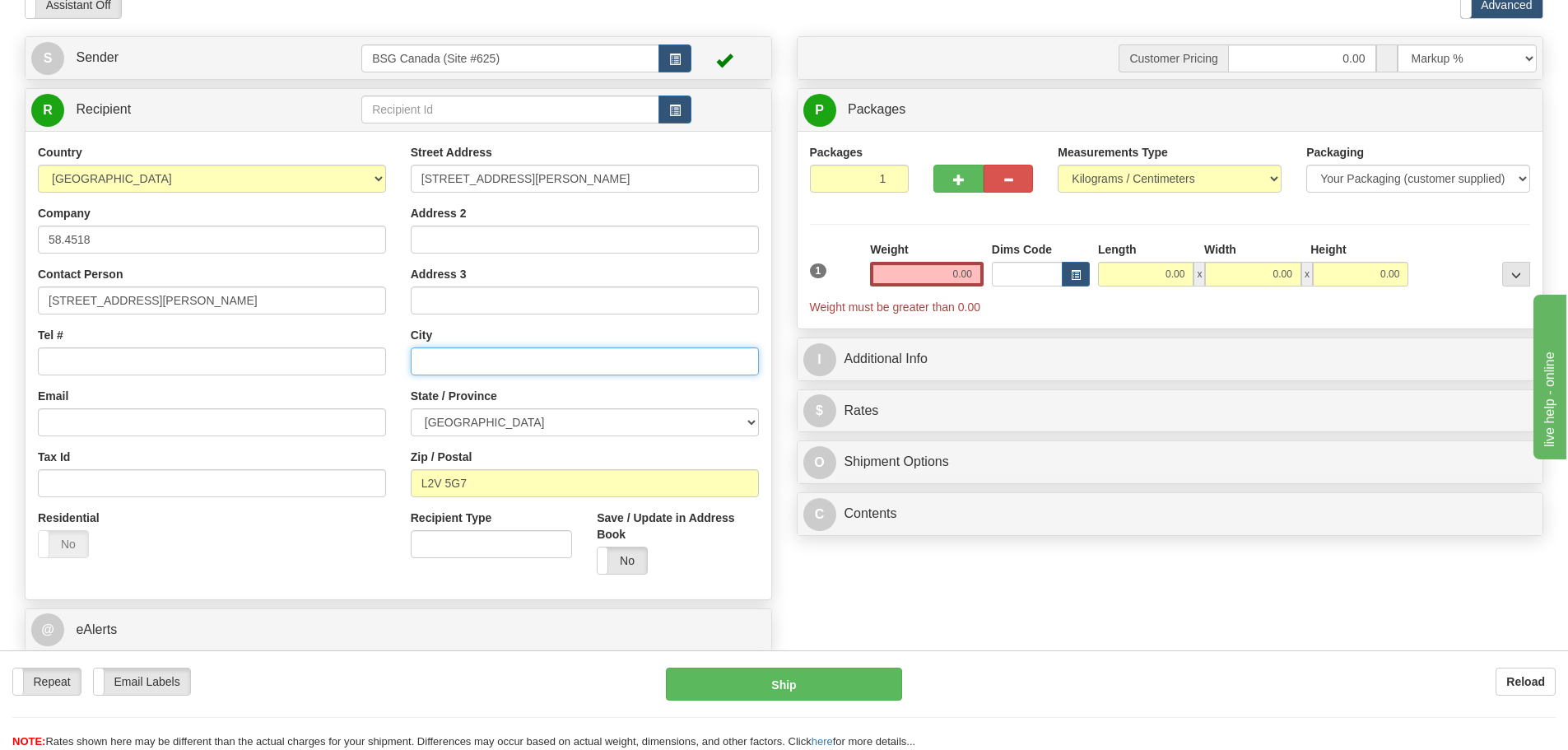
paste input "Thorold"
type input "Thorold"
click at [365, 339] on div "Tel #" at bounding box center [212, 351] width 348 height 49
drag, startPoint x: 973, startPoint y: 278, endPoint x: 1042, endPoint y: 286, distance: 69.5
click at [1042, 286] on div "1 Weight 0.00 Dims Code 0.00" at bounding box center [1170, 278] width 730 height 74
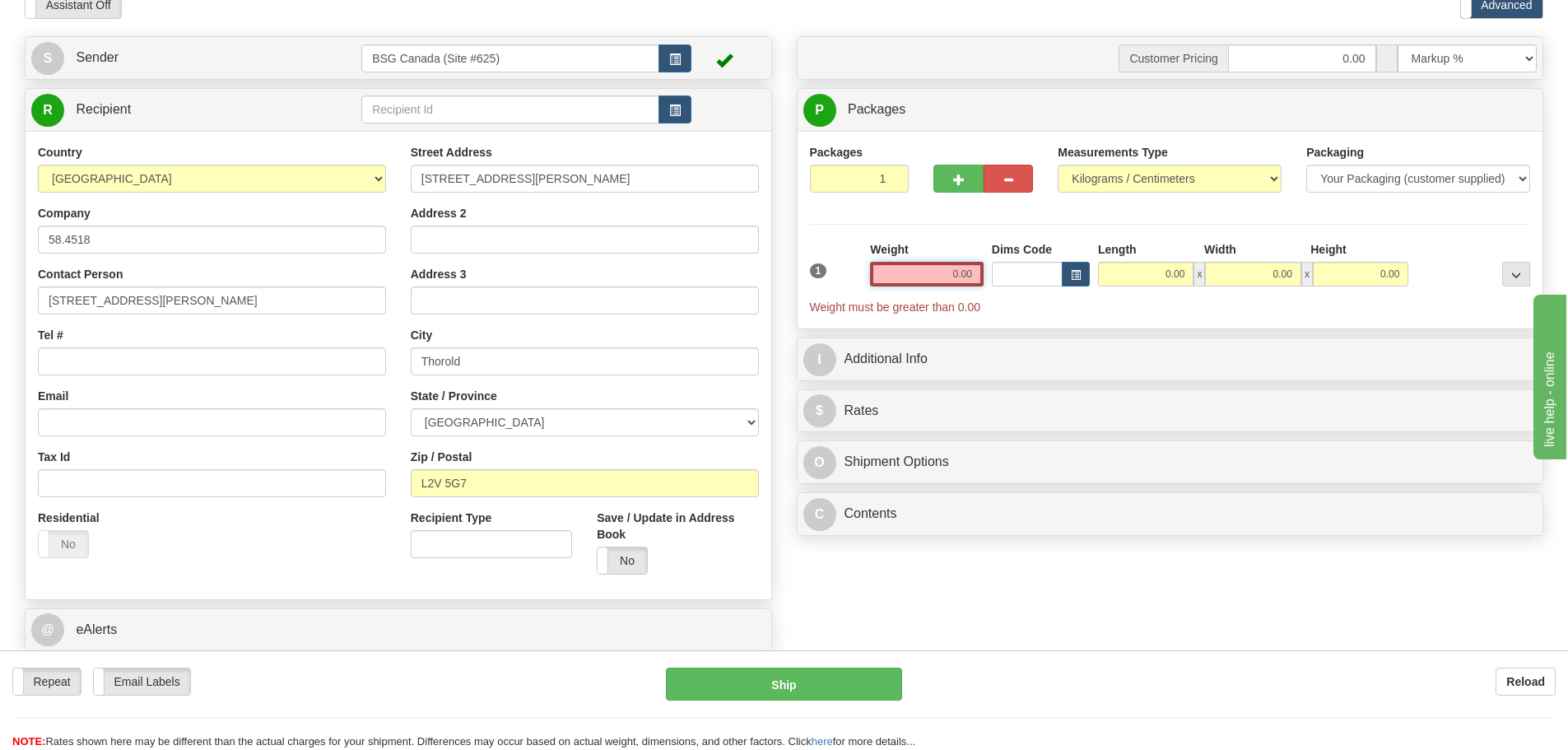
paste input "58.4518"
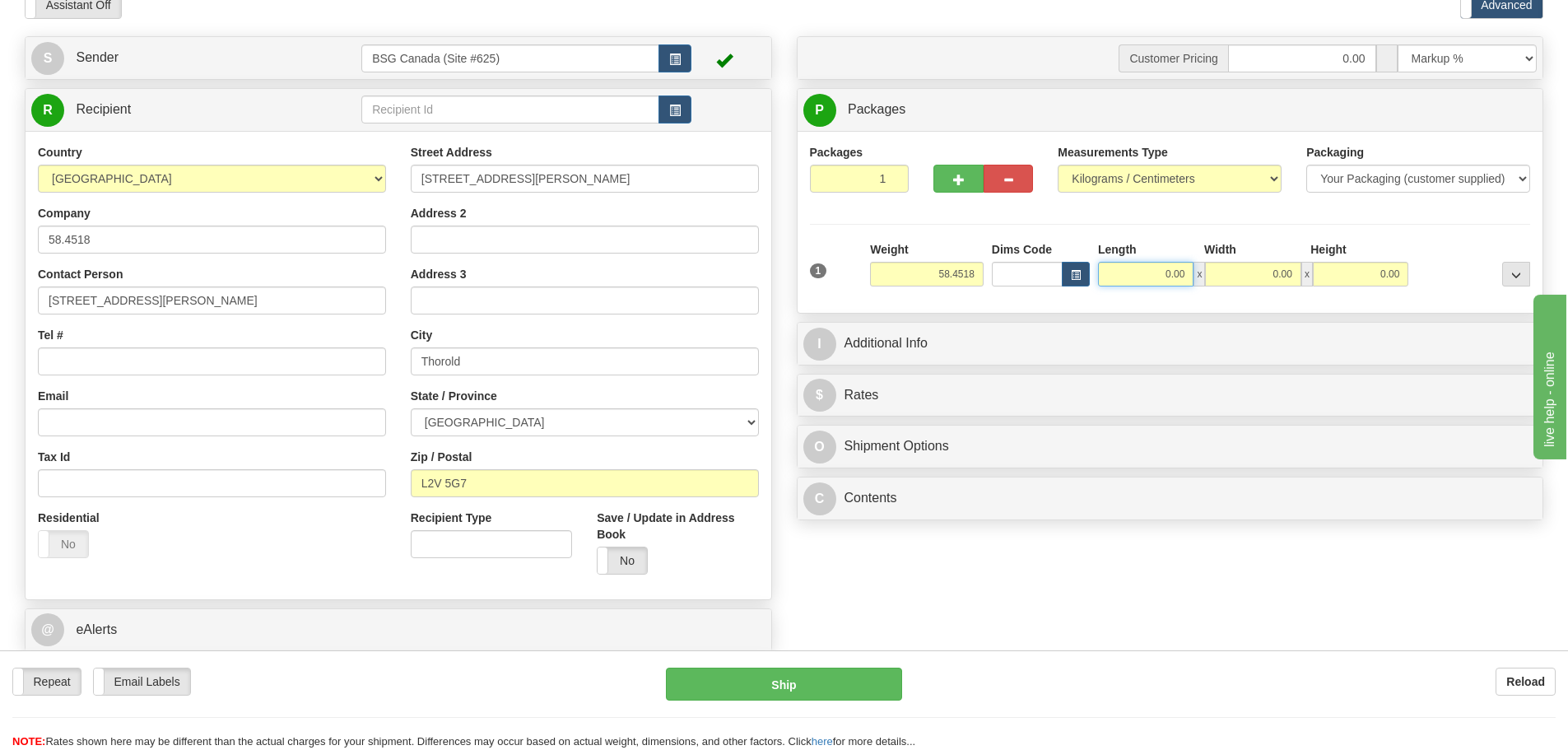
type input "58.45"
click at [1127, 272] on input "0.00" at bounding box center [1146, 274] width 96 height 25
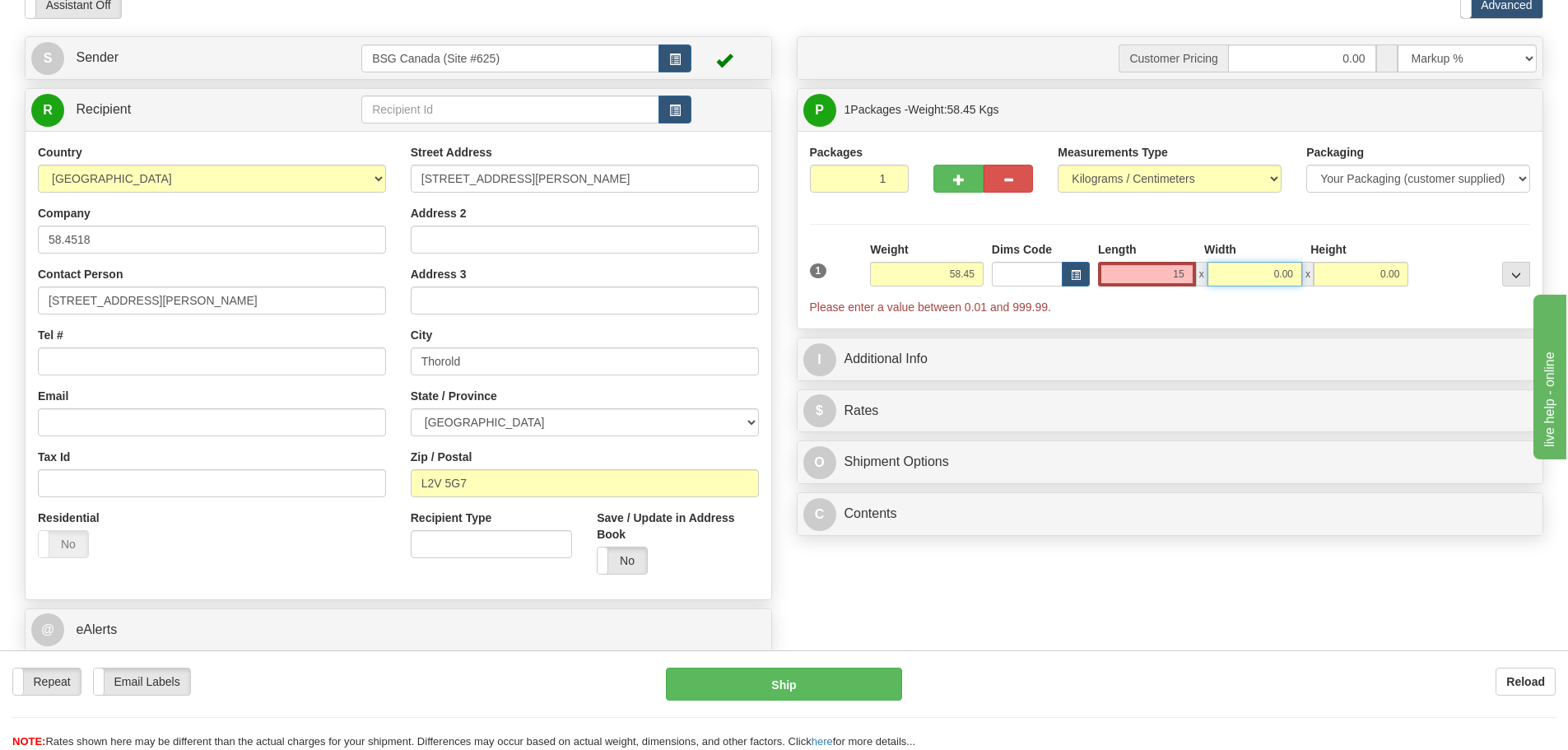
type input "15.00"
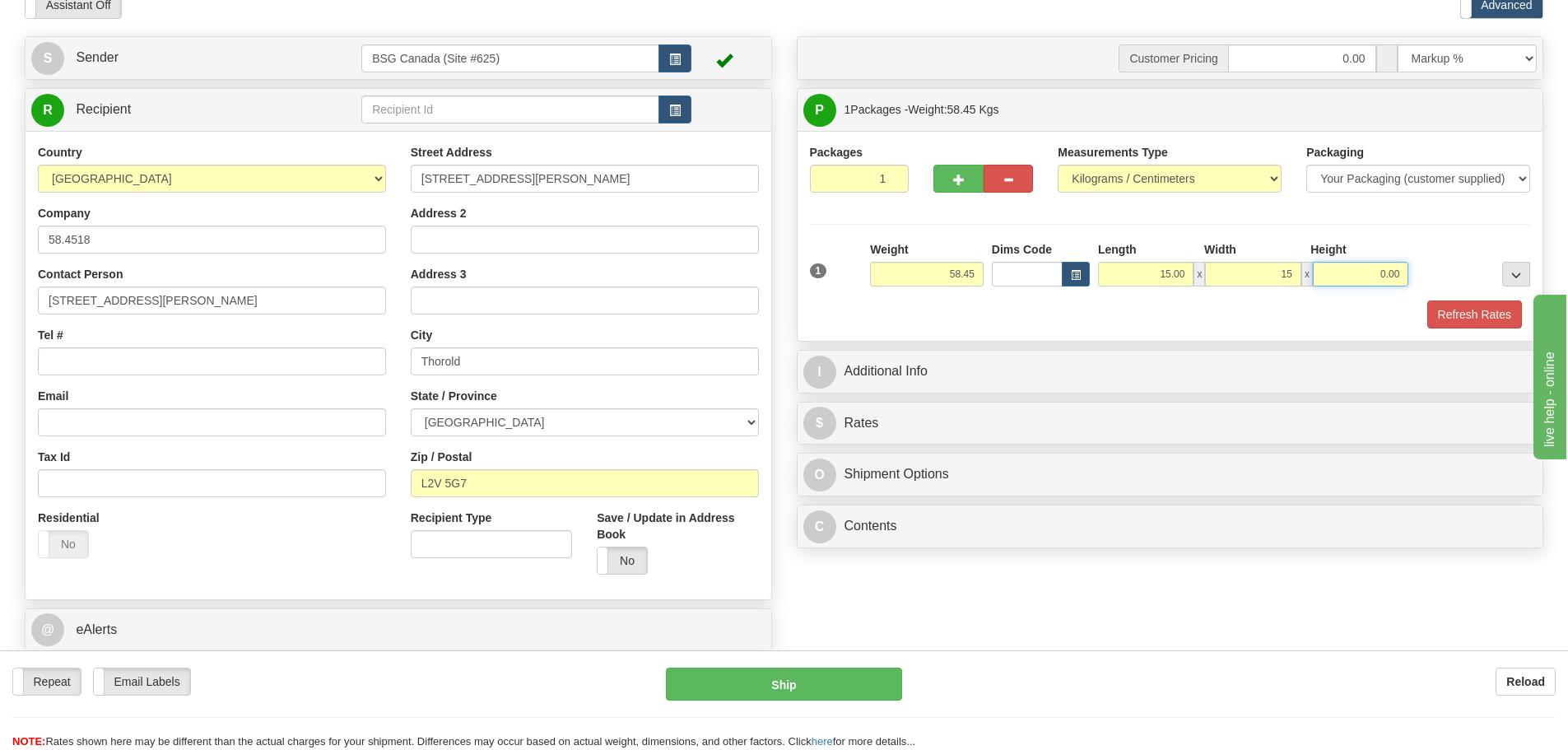
type input "15.00"
click at [1472, 315] on button "Refresh Rates" at bounding box center [1474, 315] width 95 height 28
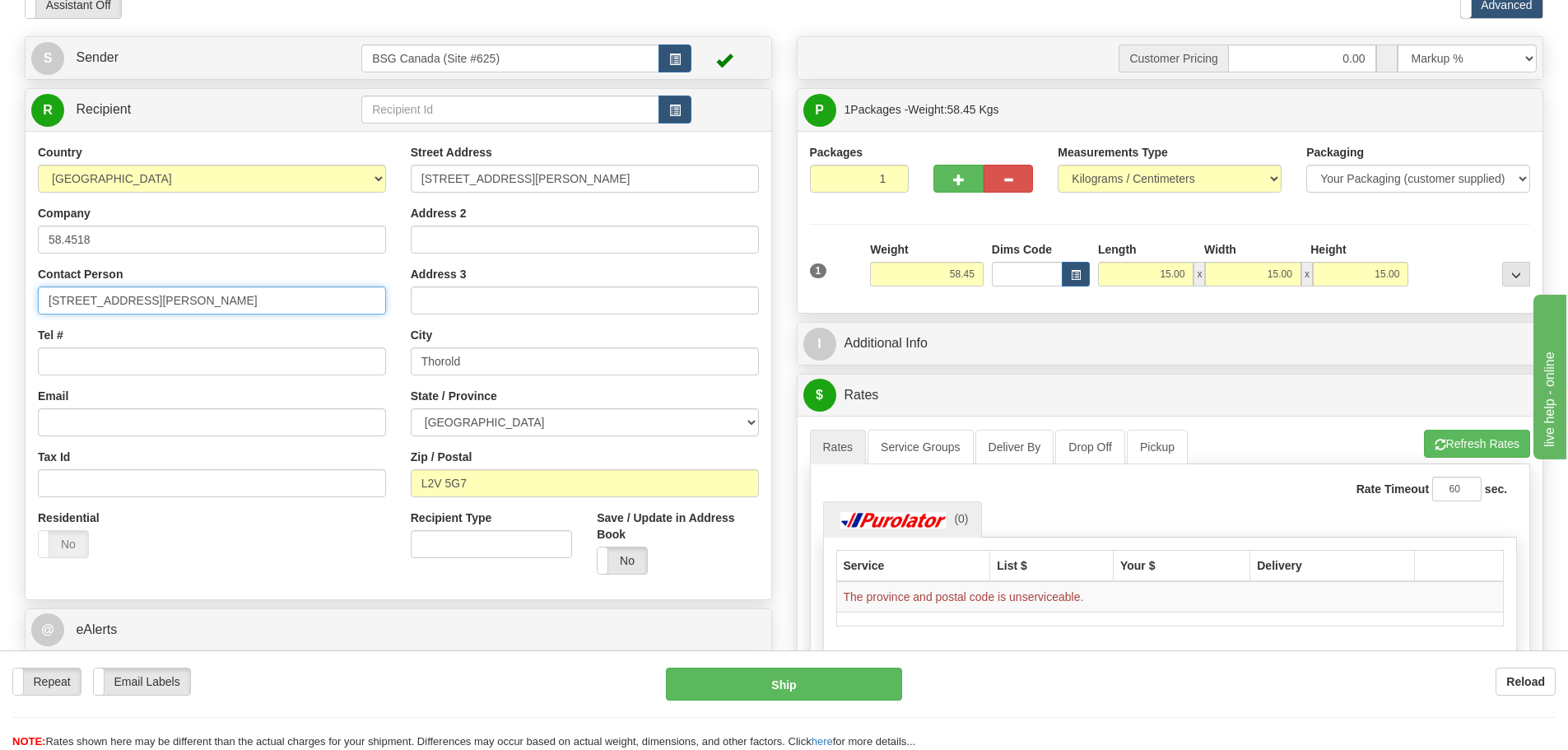
drag, startPoint x: 281, startPoint y: 297, endPoint x: 40, endPoint y: 279, distance: 241.7
click at [40, 279] on div "Contact Person 296 Collier Rd S Building 3 Thorold, ON CAN L2V 5G7" at bounding box center [212, 290] width 348 height 49
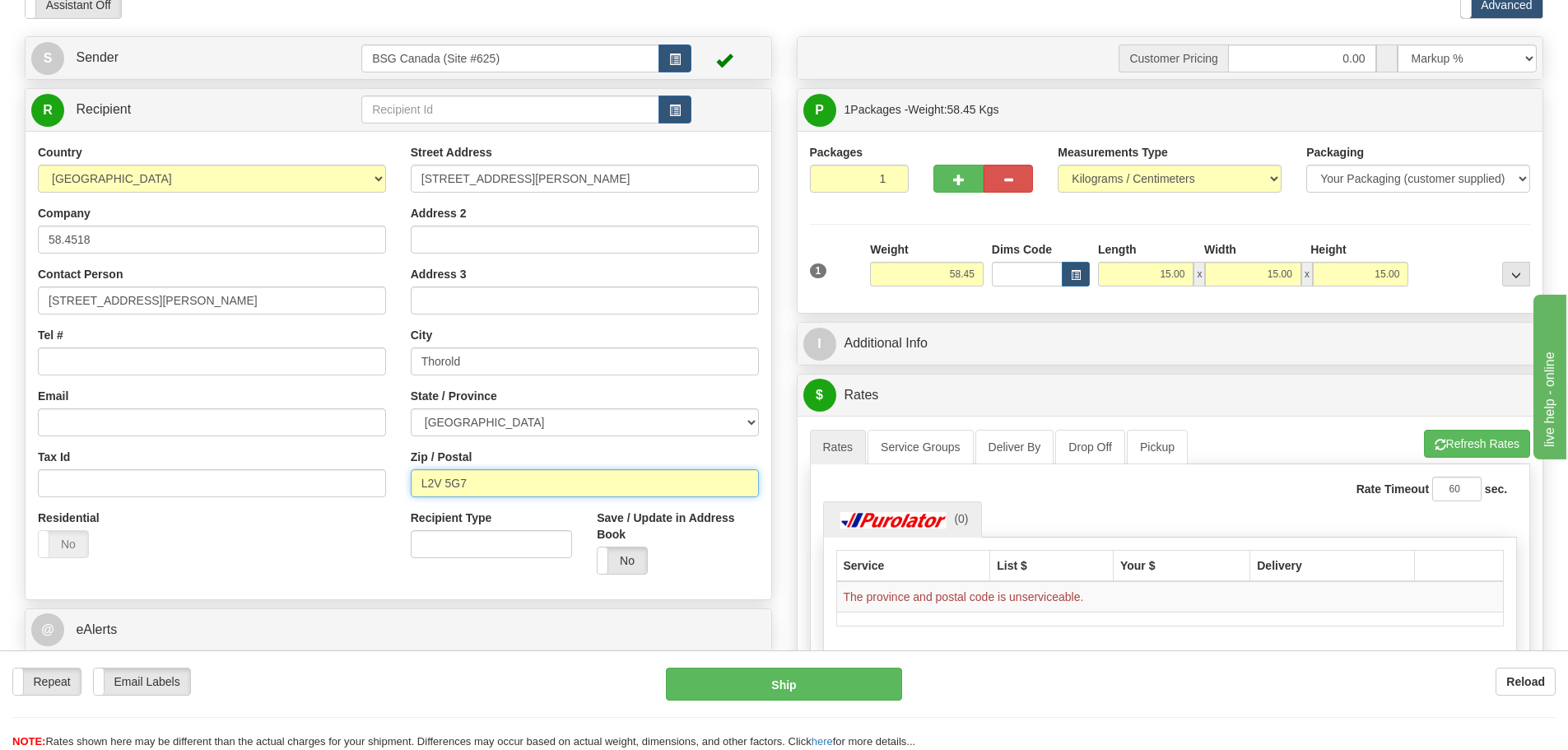
drag, startPoint x: 512, startPoint y: 489, endPoint x: 362, endPoint y: 479, distance: 150.3
click at [362, 479] on div "Country [GEOGRAPHIC_DATA] [GEOGRAPHIC_DATA] [GEOGRAPHIC_DATA] [GEOGRAPHIC_DATA]…" at bounding box center [399, 365] width 746 height 443
click at [339, 556] on div "Residential Yes No" at bounding box center [212, 540] width 373 height 61
drag, startPoint x: 502, startPoint y: 482, endPoint x: 406, endPoint y: 475, distance: 96.3
click at [406, 475] on div "Street Address 296 Collier Rd S Address 2 Address 3 City Thorold State / Provin…" at bounding box center [585, 365] width 373 height 443
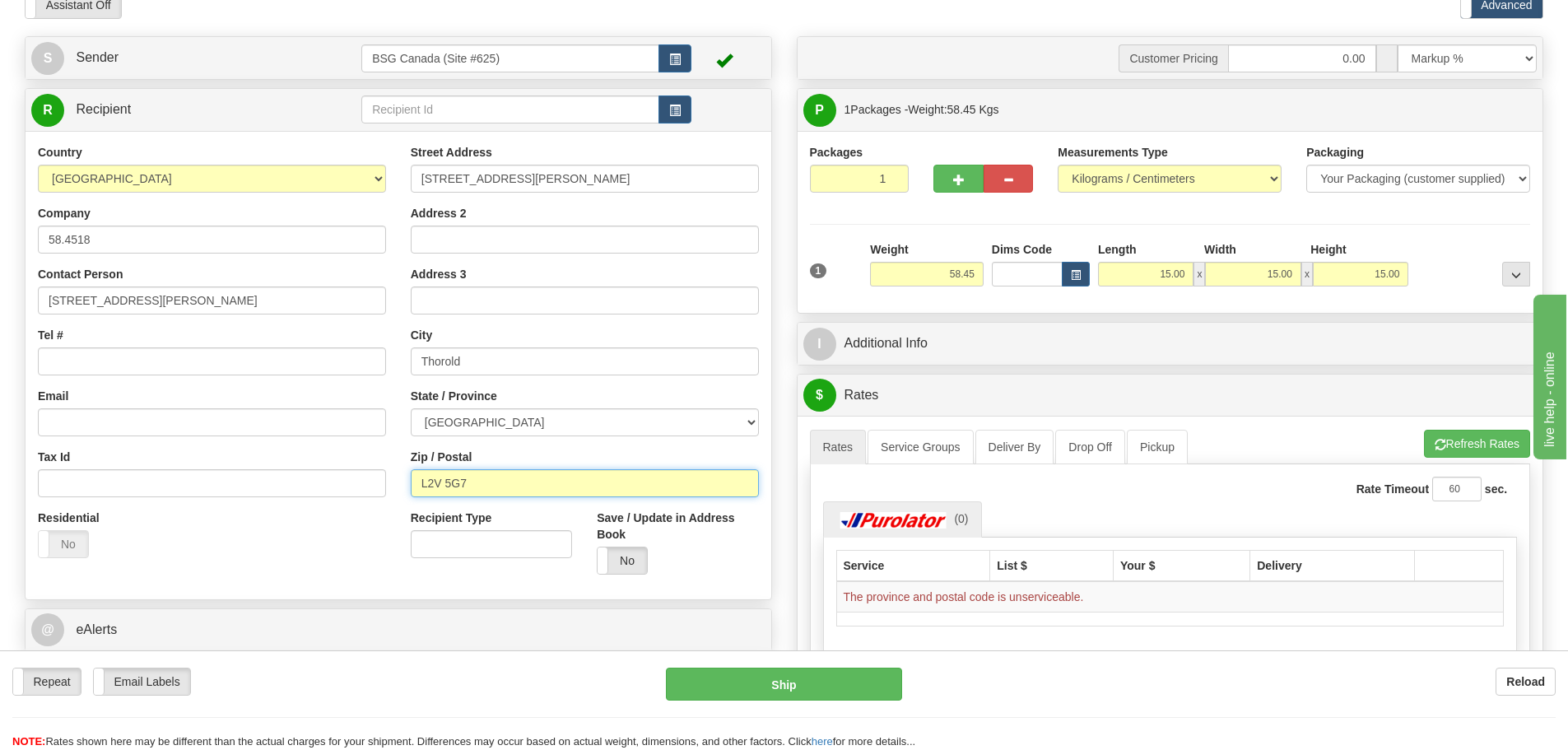
paste input "B6"
type input "L2V 5B6"
click at [1464, 443] on button "Refresh Rates" at bounding box center [1477, 444] width 106 height 28
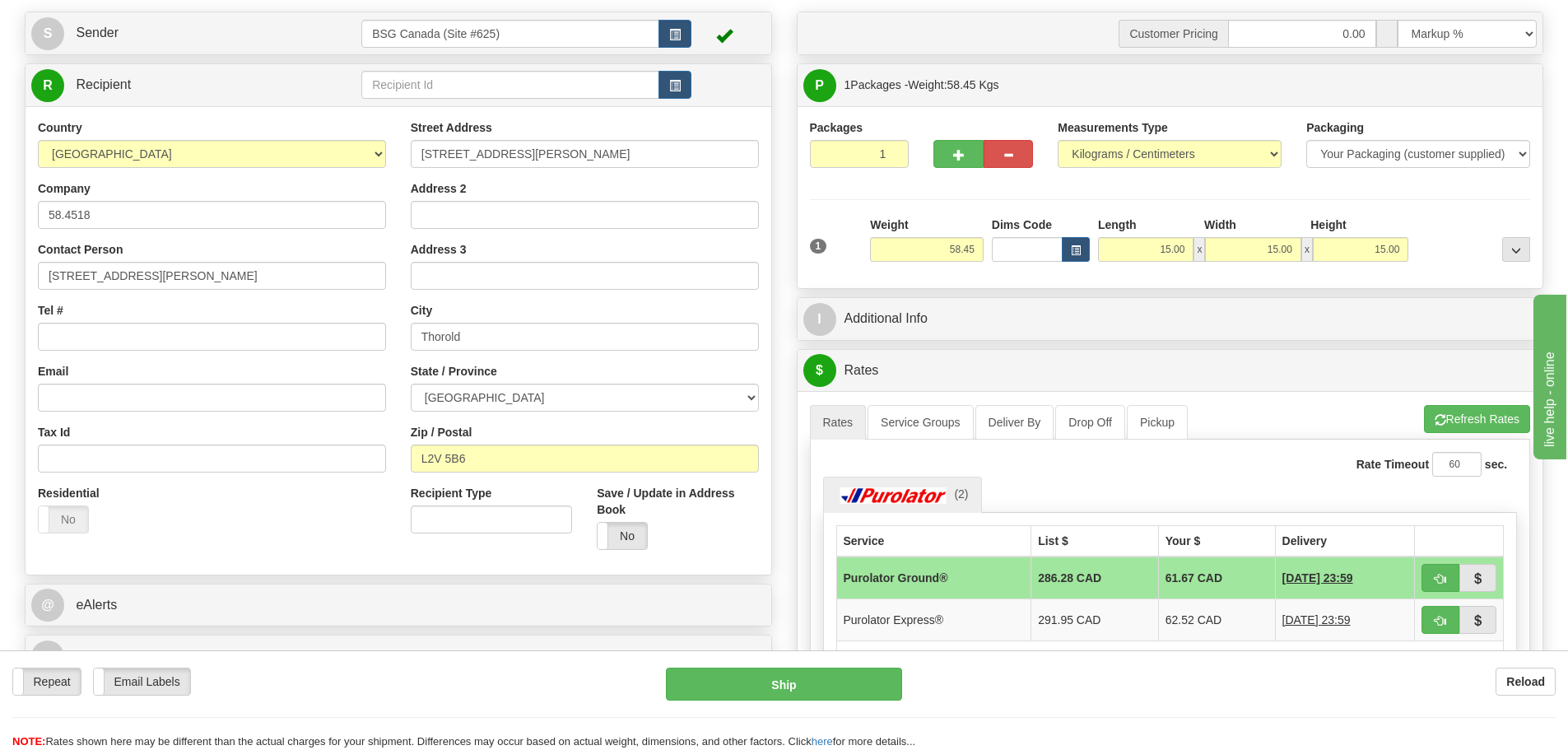
scroll to position [81, 0]
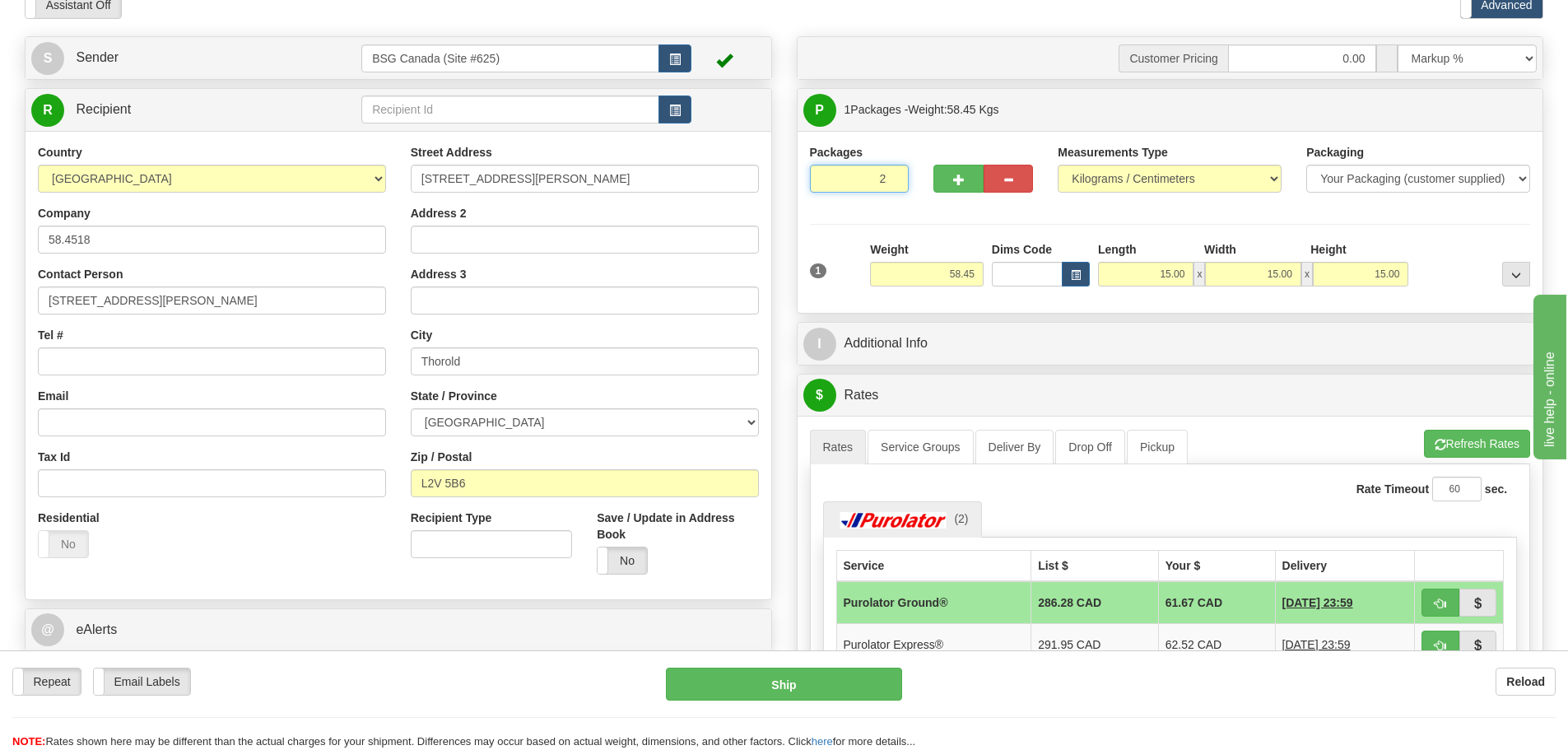
click at [895, 174] on input "2" at bounding box center [860, 179] width 100 height 28
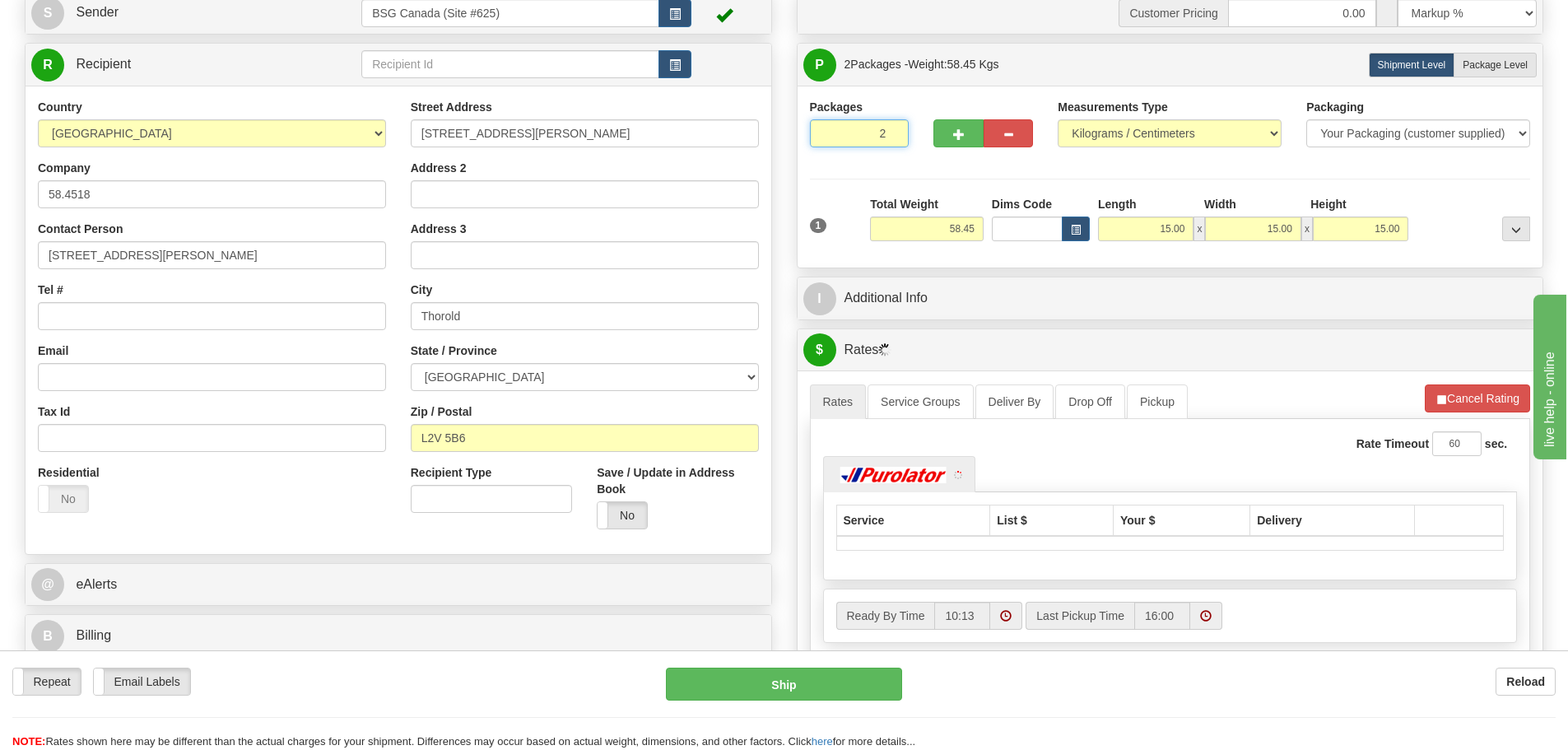
scroll to position [163, 0]
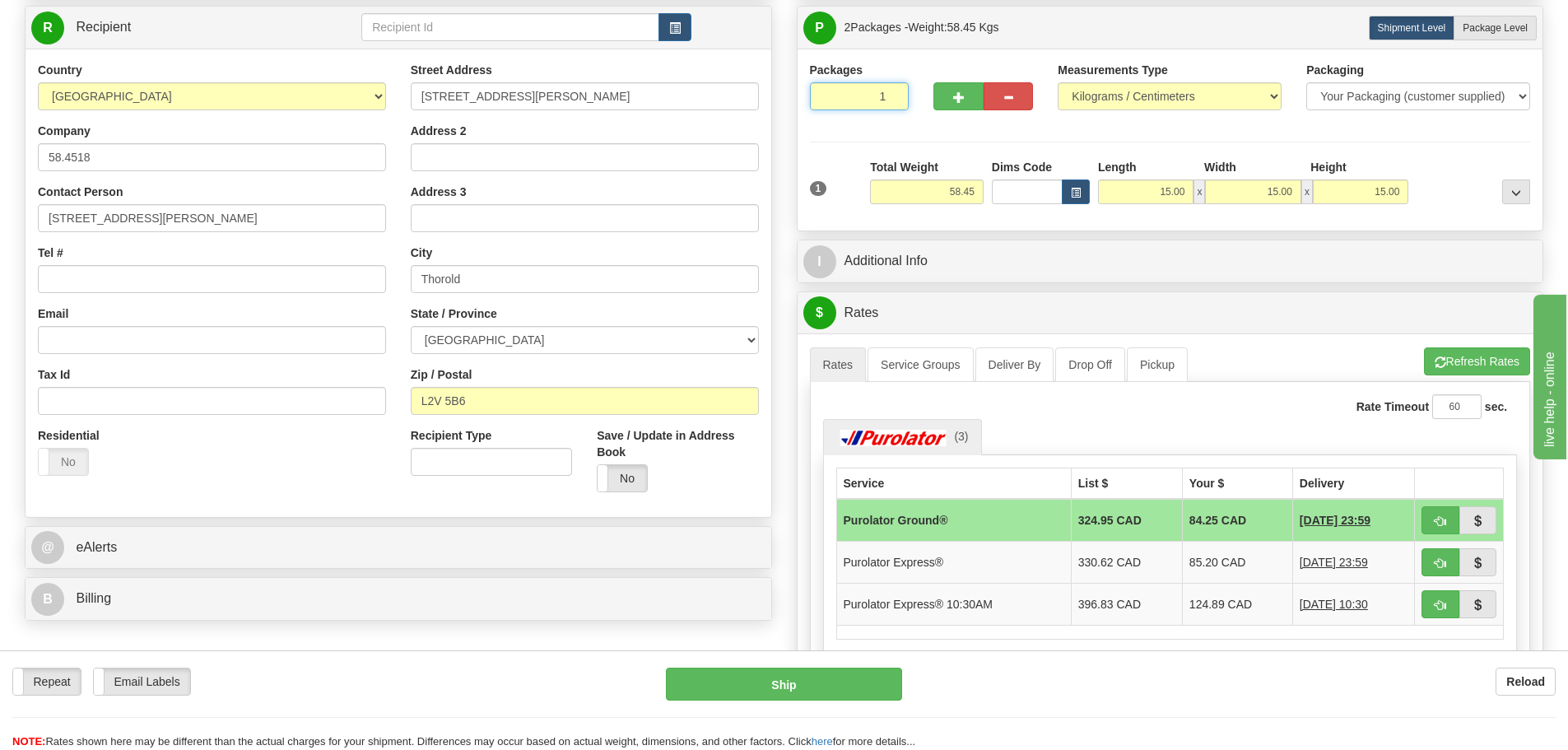
type input "1"
click at [891, 100] on input "1" at bounding box center [860, 96] width 100 height 28
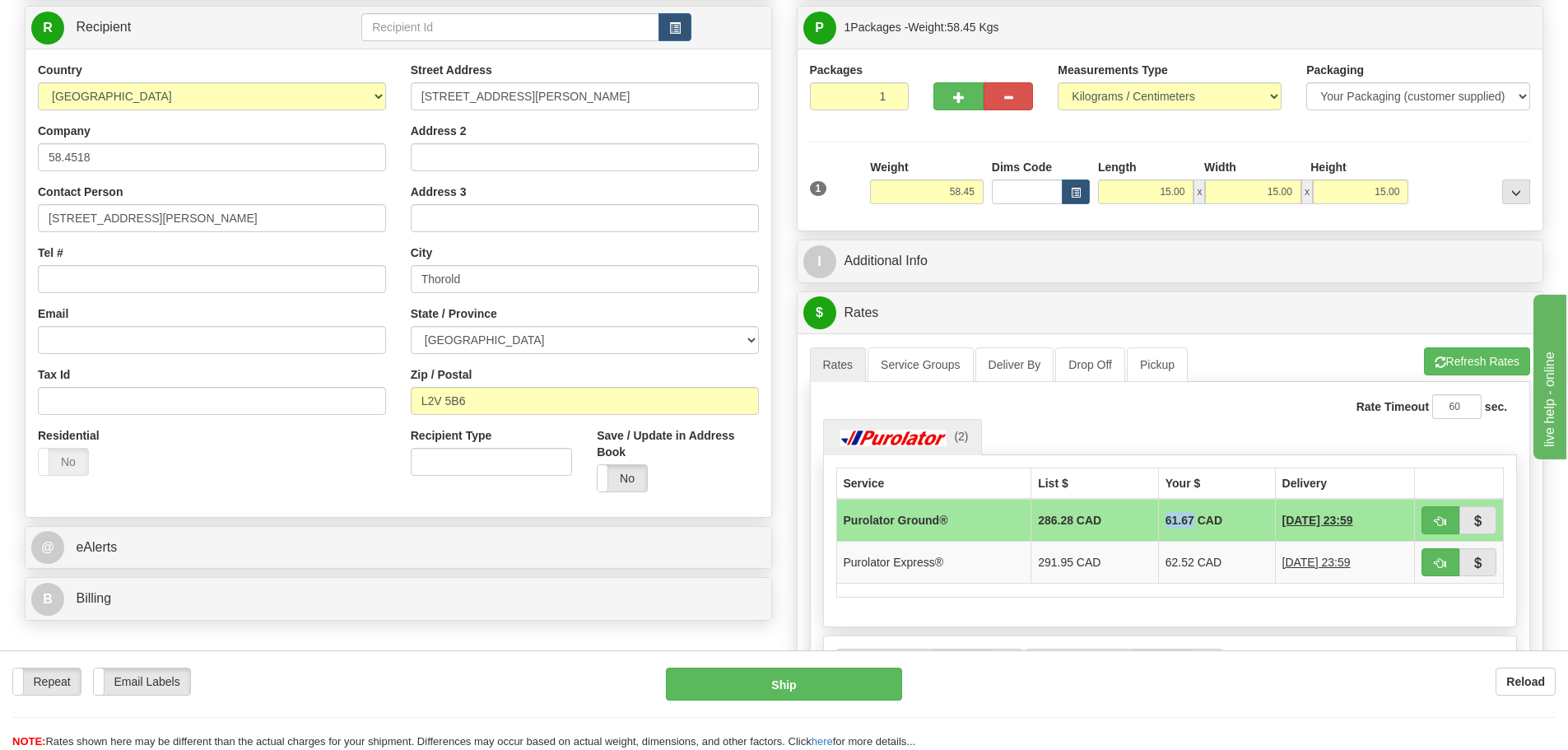
drag, startPoint x: 1149, startPoint y: 521, endPoint x: 1177, endPoint y: 526, distance: 28.4
click at [1177, 526] on td "61.67 CAD" at bounding box center [1216, 520] width 117 height 43
copy td "61.67"
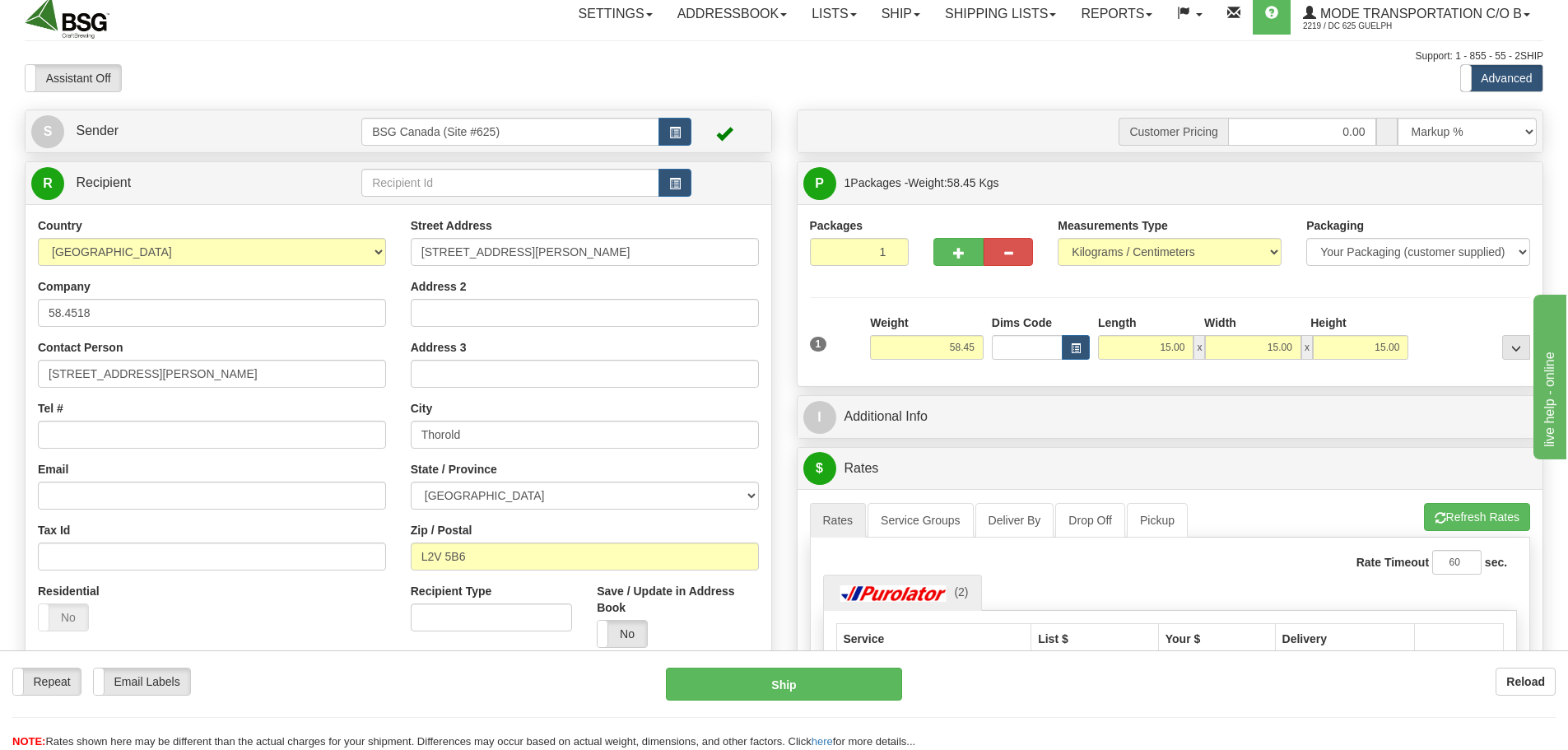
scroll to position [0, 0]
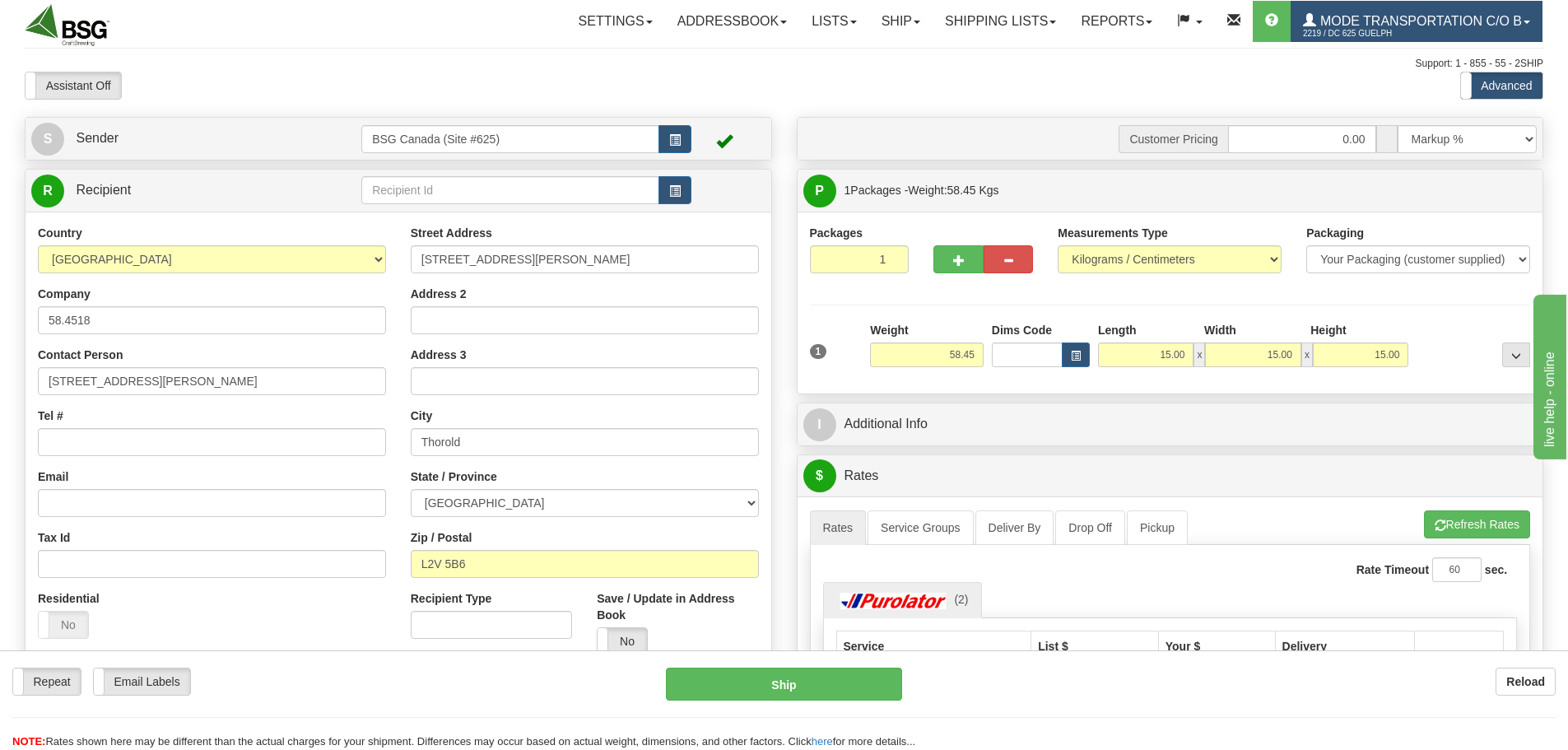
click at [1450, 31] on link "Mode Transportation c/o B 2219 / DC 625 Guelph" at bounding box center [1417, 21] width 252 height 41
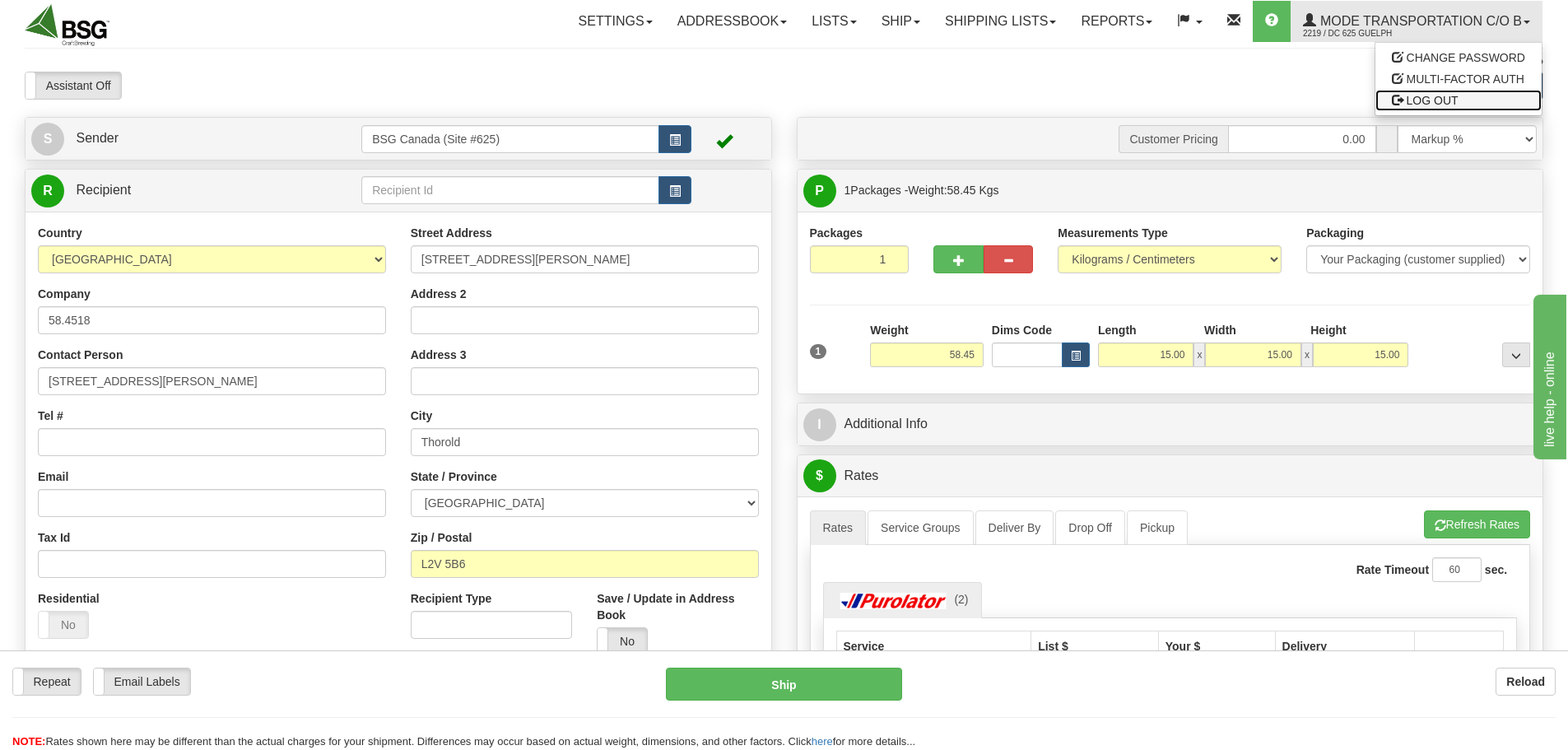
click at [1411, 100] on span "LOG OUT" at bounding box center [1433, 100] width 52 height 13
